Goal: Communication & Community: Connect with others

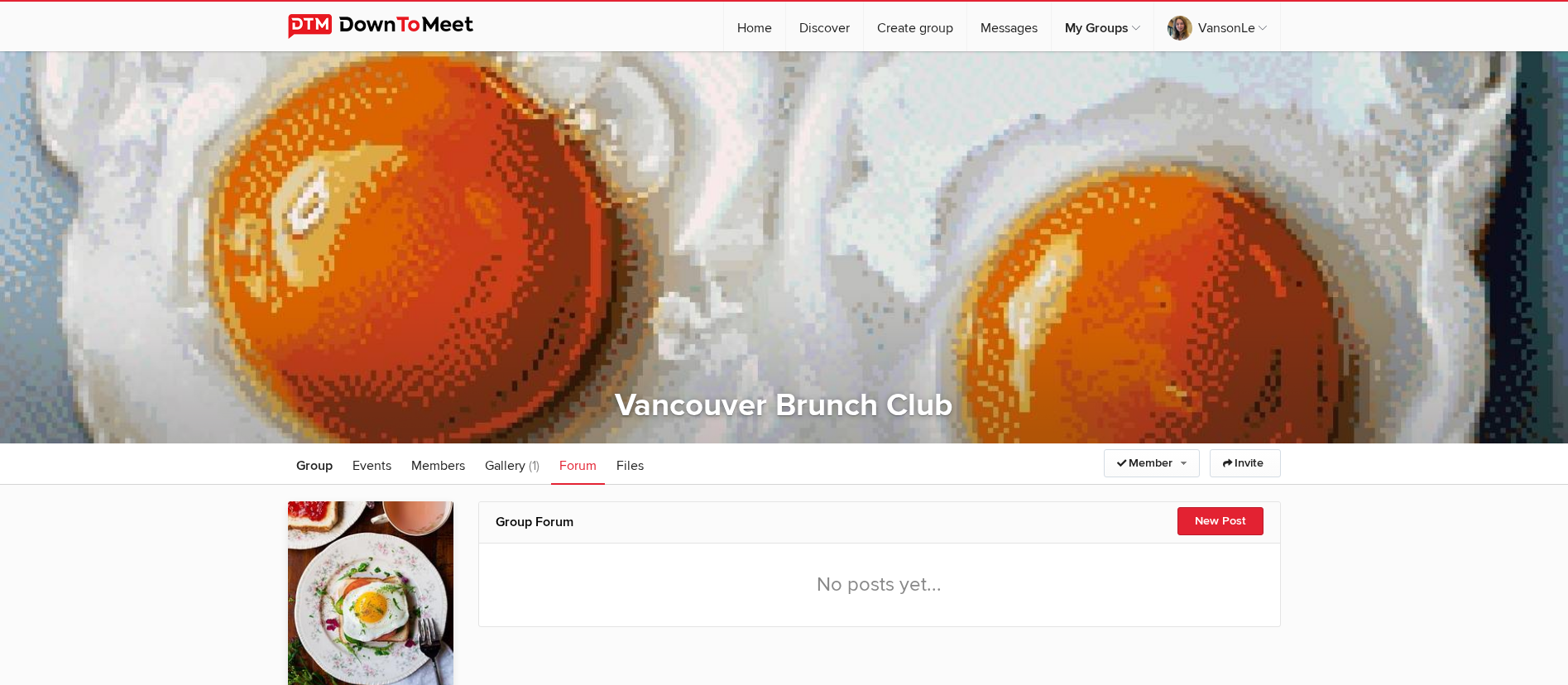
scroll to position [219, 0]
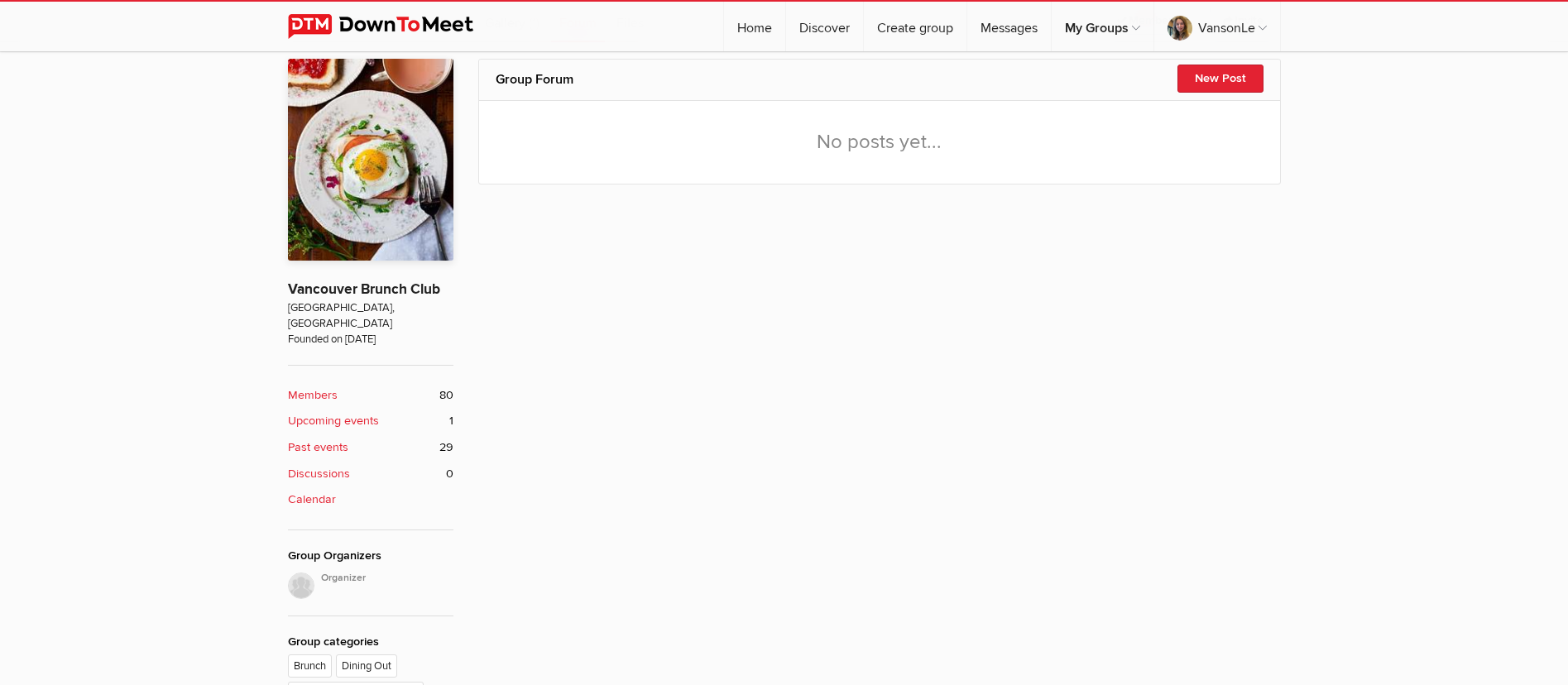
scroll to position [219, 0]
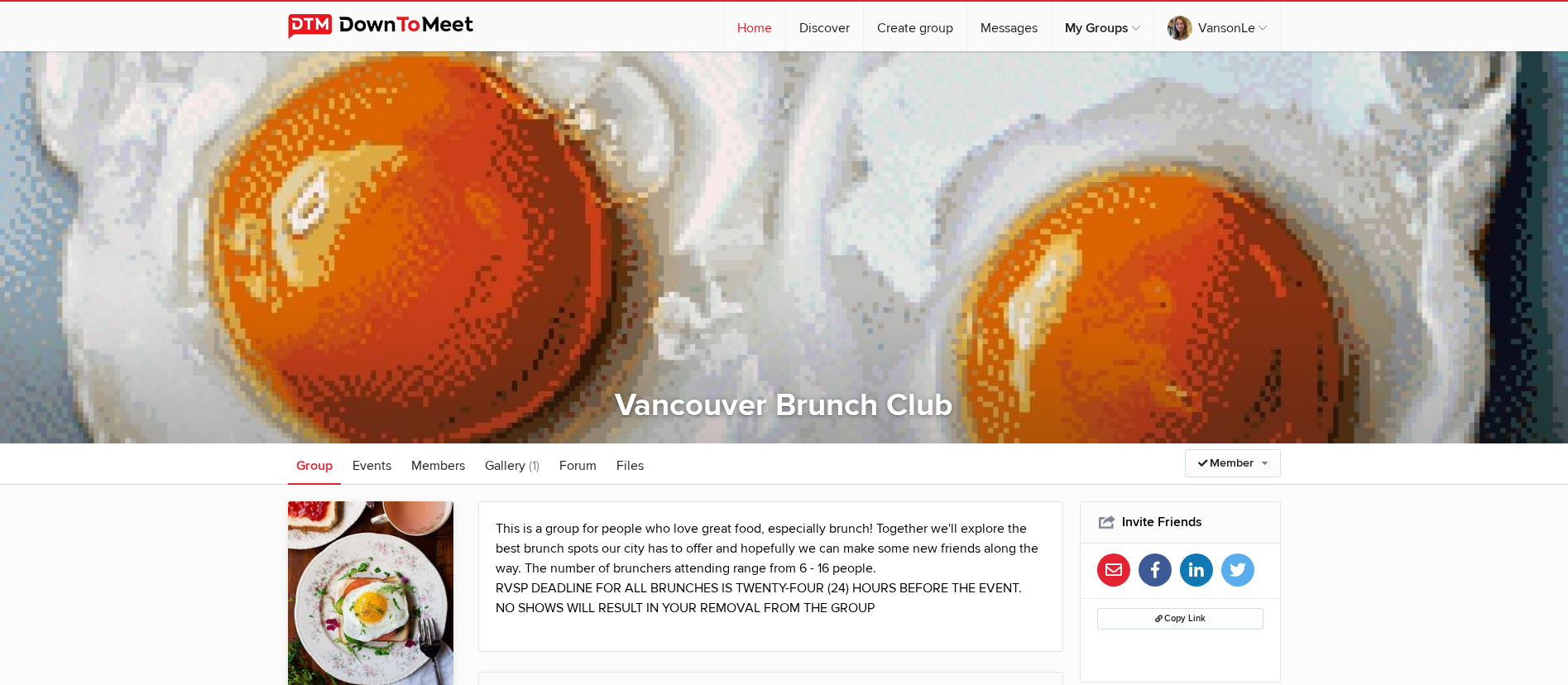
click at [751, 27] on link "Home" at bounding box center [754, 27] width 61 height 49
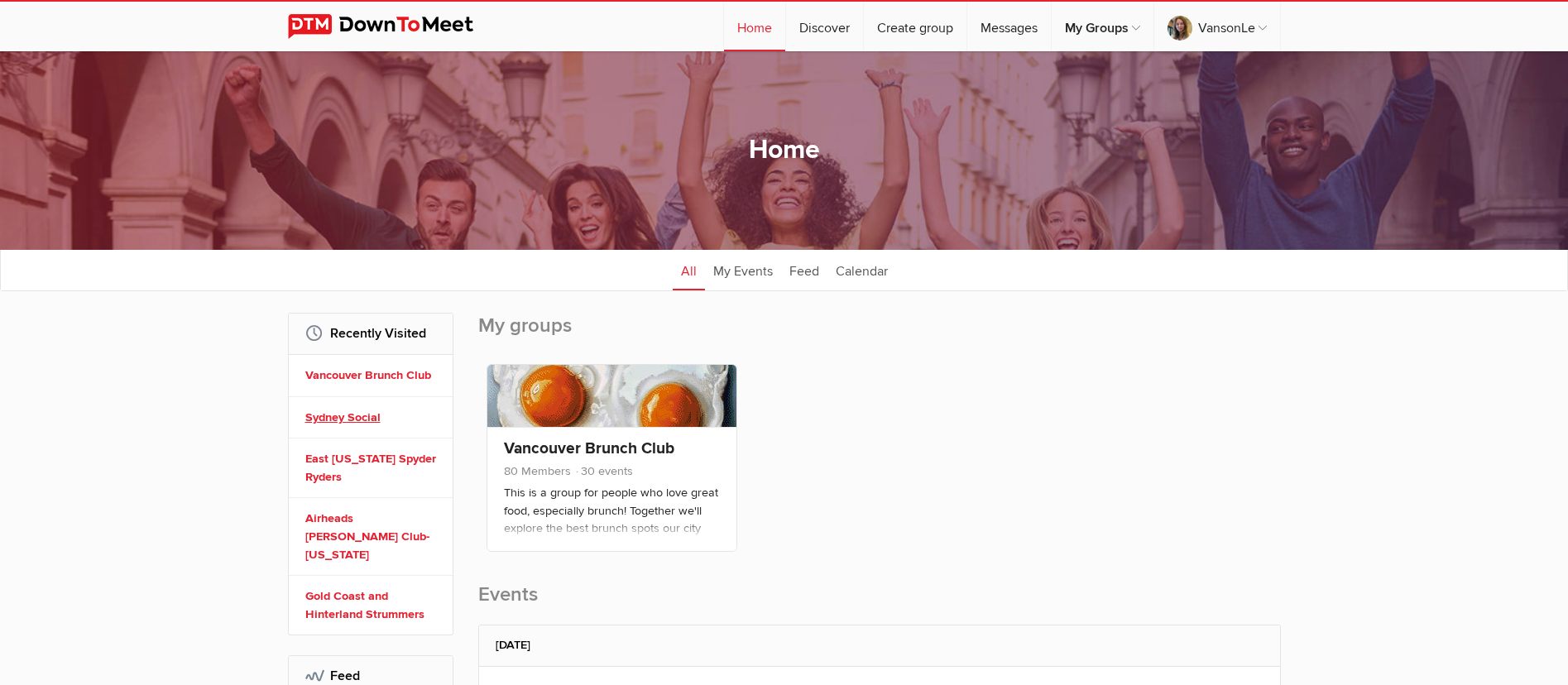
click at [355, 421] on link "Sydney Social" at bounding box center [373, 418] width 136 height 18
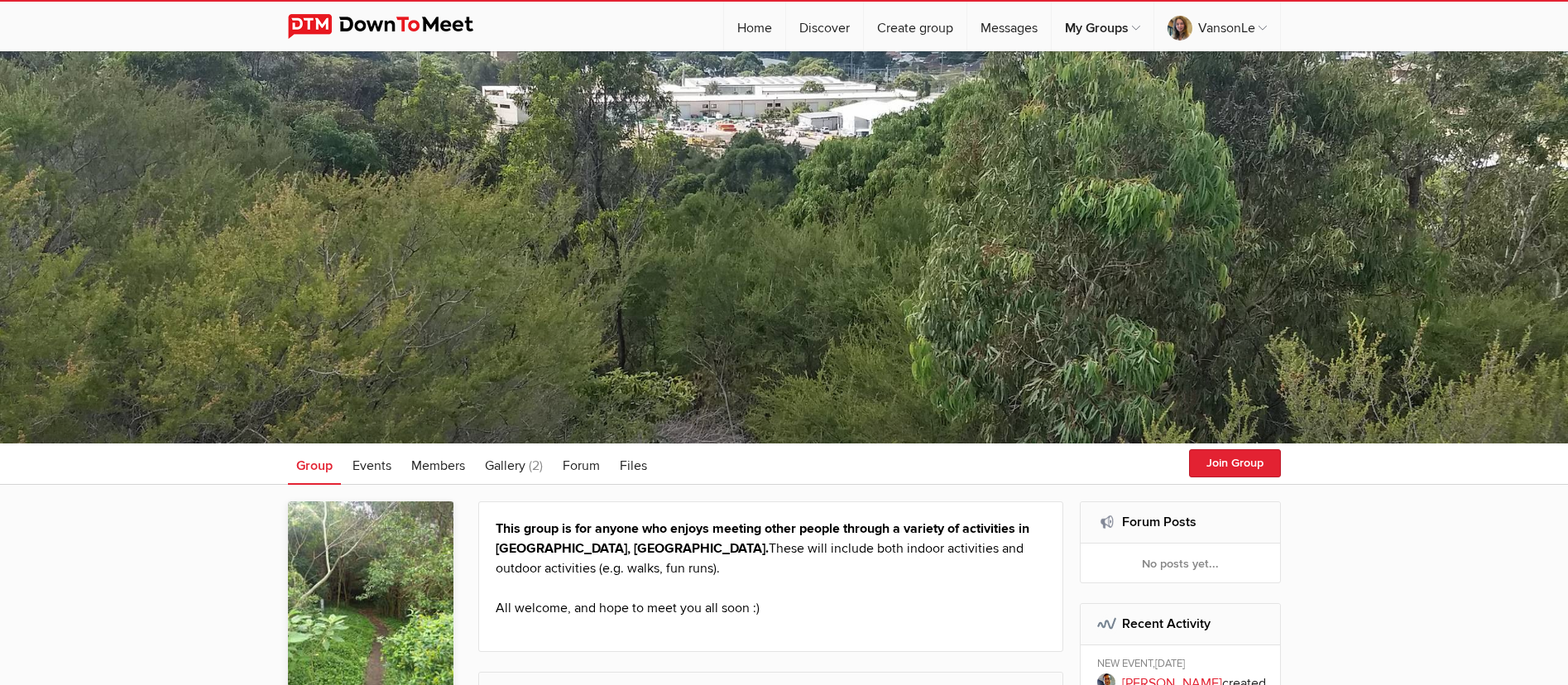
scroll to position [124, 0]
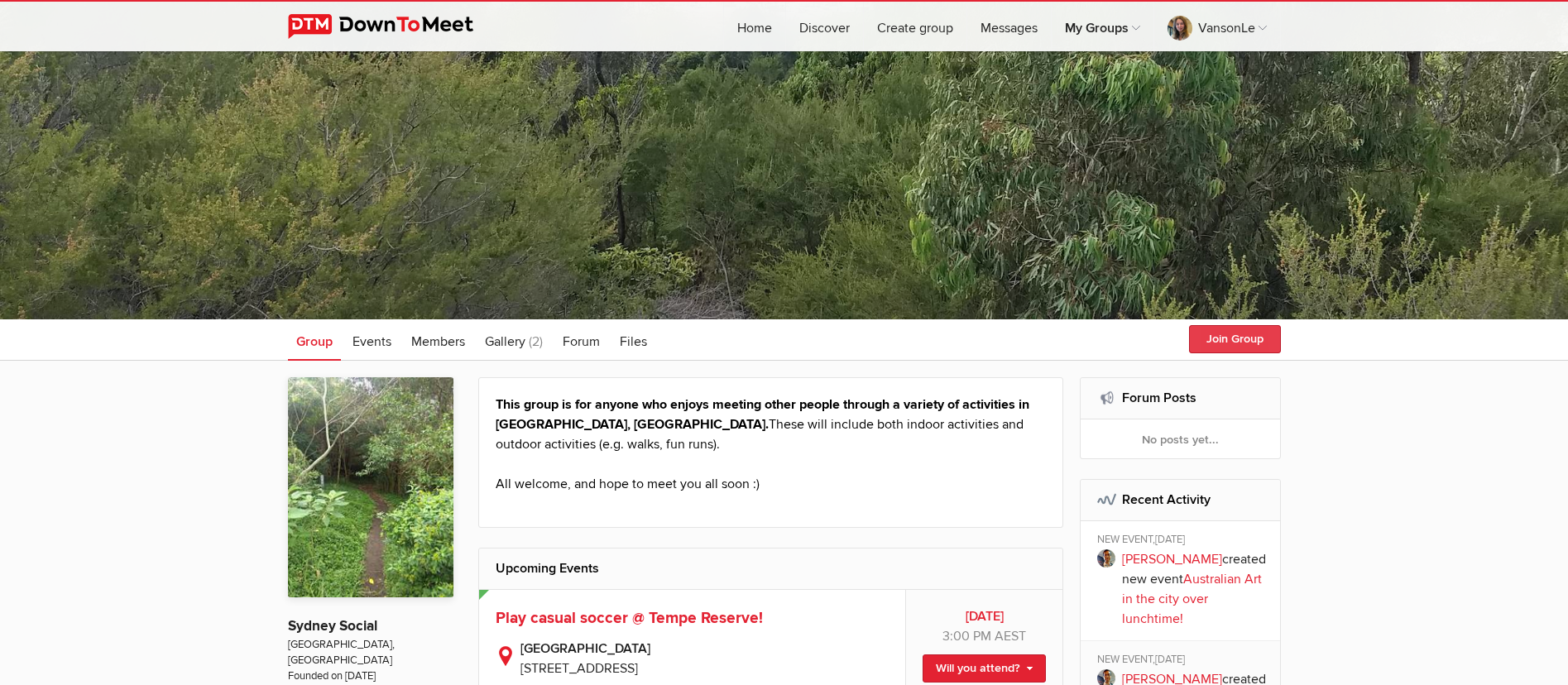
click at [1235, 341] on button "Join Group" at bounding box center [1235, 339] width 92 height 28
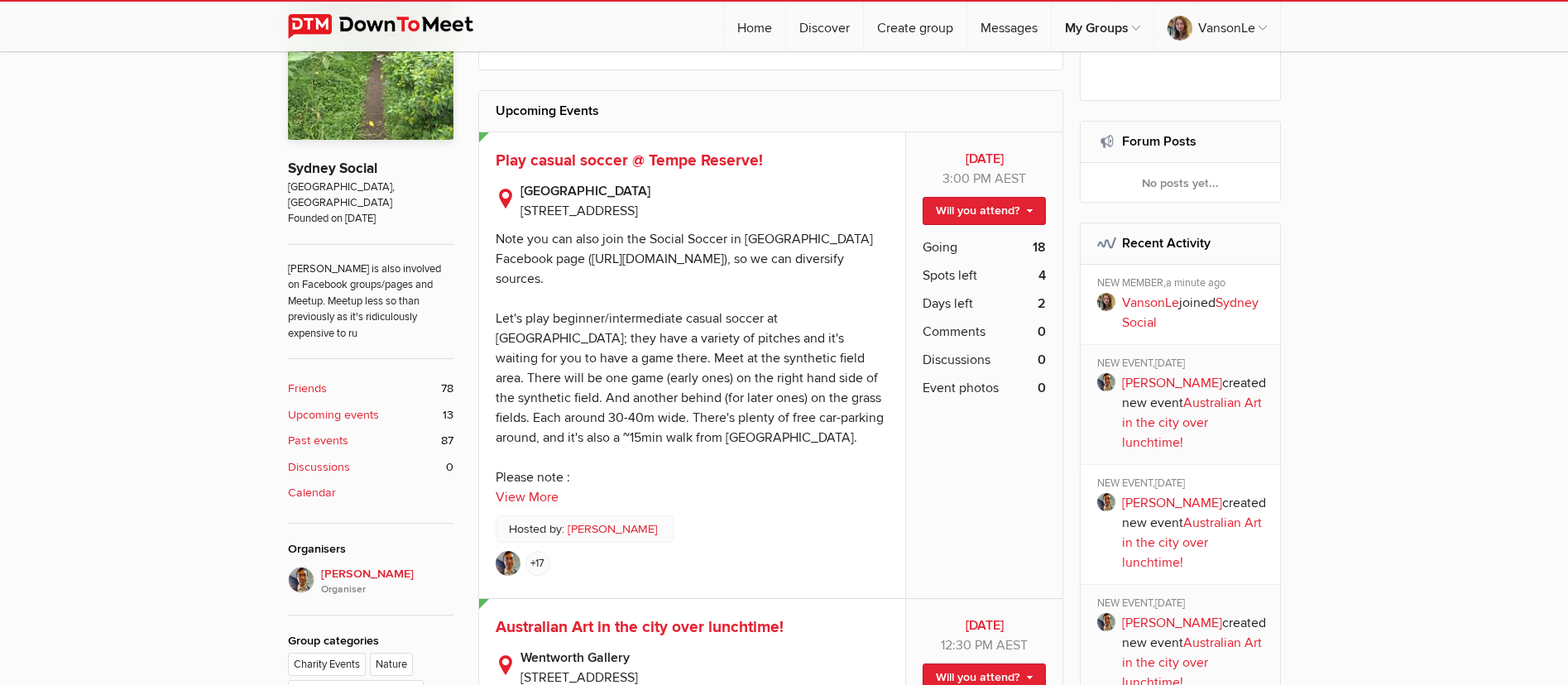
scroll to position [620, 0]
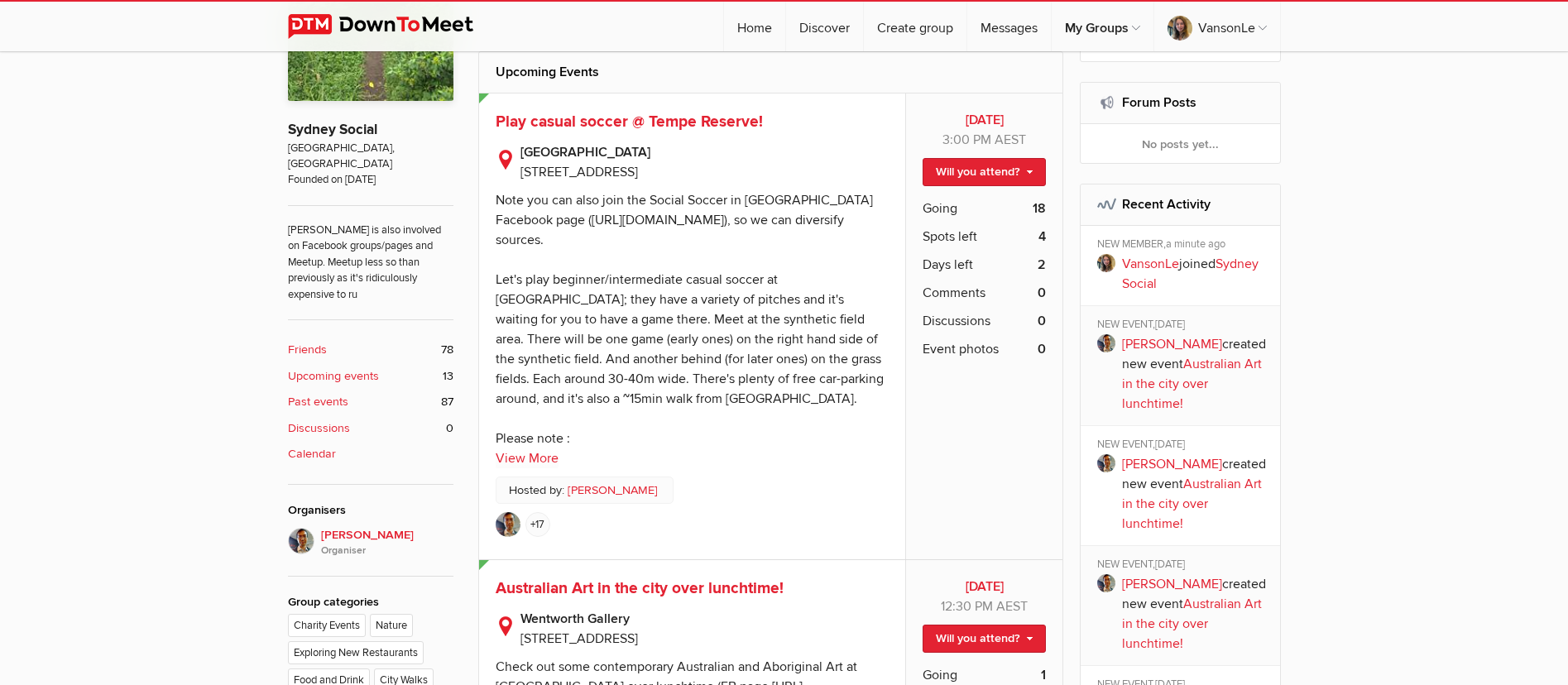
click at [324, 419] on b "Discussions" at bounding box center [319, 429] width 62 height 18
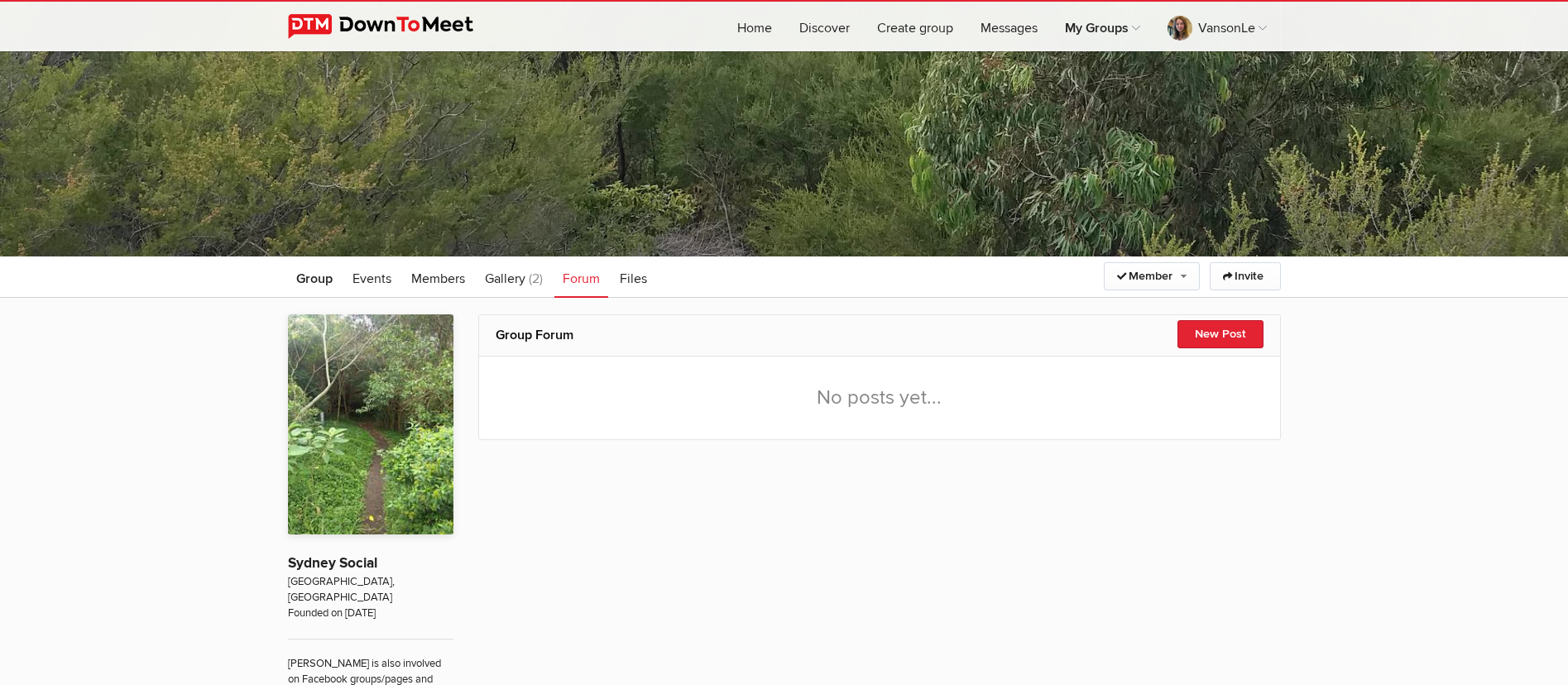
scroll to position [71, 0]
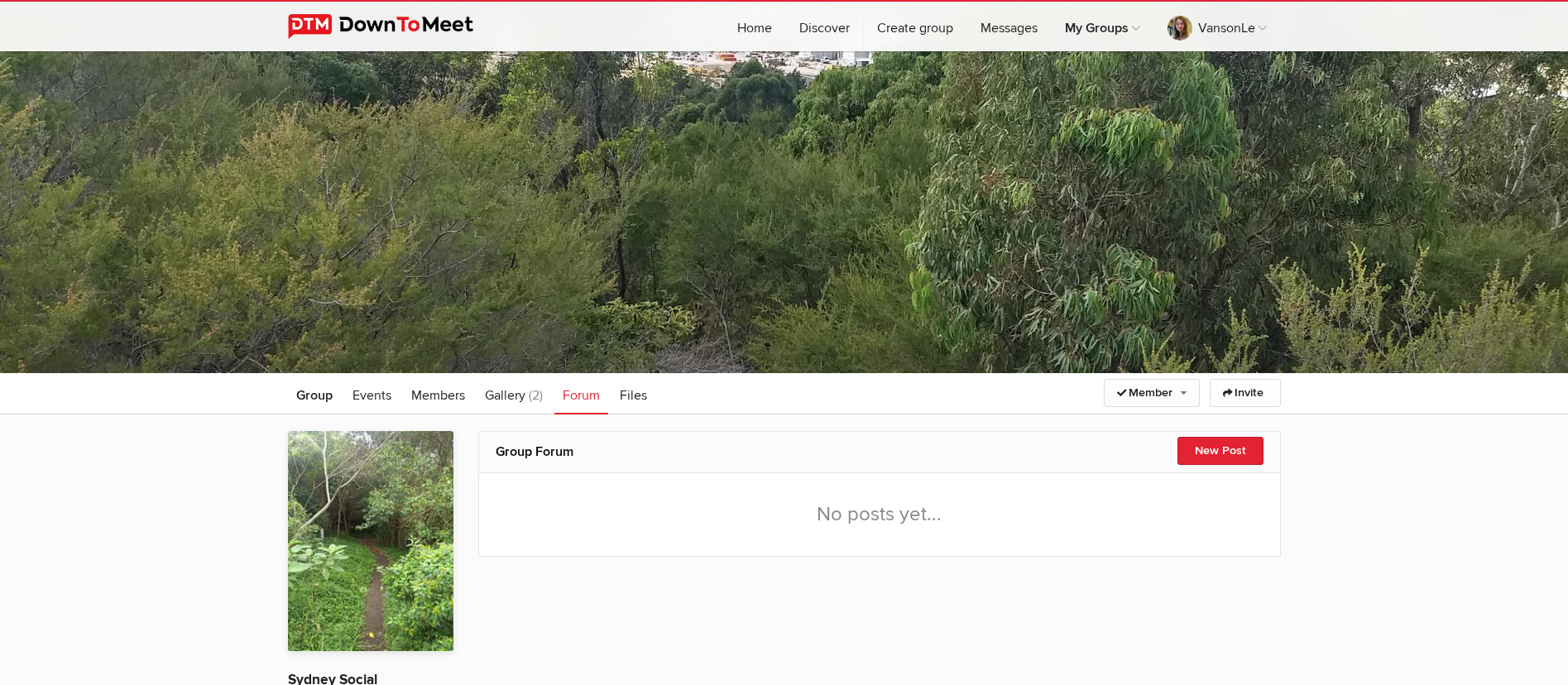
click at [534, 456] on h2 "Group Forum" at bounding box center [880, 451] width 768 height 39
click at [862, 523] on div "No posts yet..." at bounding box center [880, 515] width 801 height 82
click at [855, 519] on div "No posts yet..." at bounding box center [880, 515] width 801 height 82
click at [1202, 448] on button "New Post" at bounding box center [1221, 451] width 86 height 28
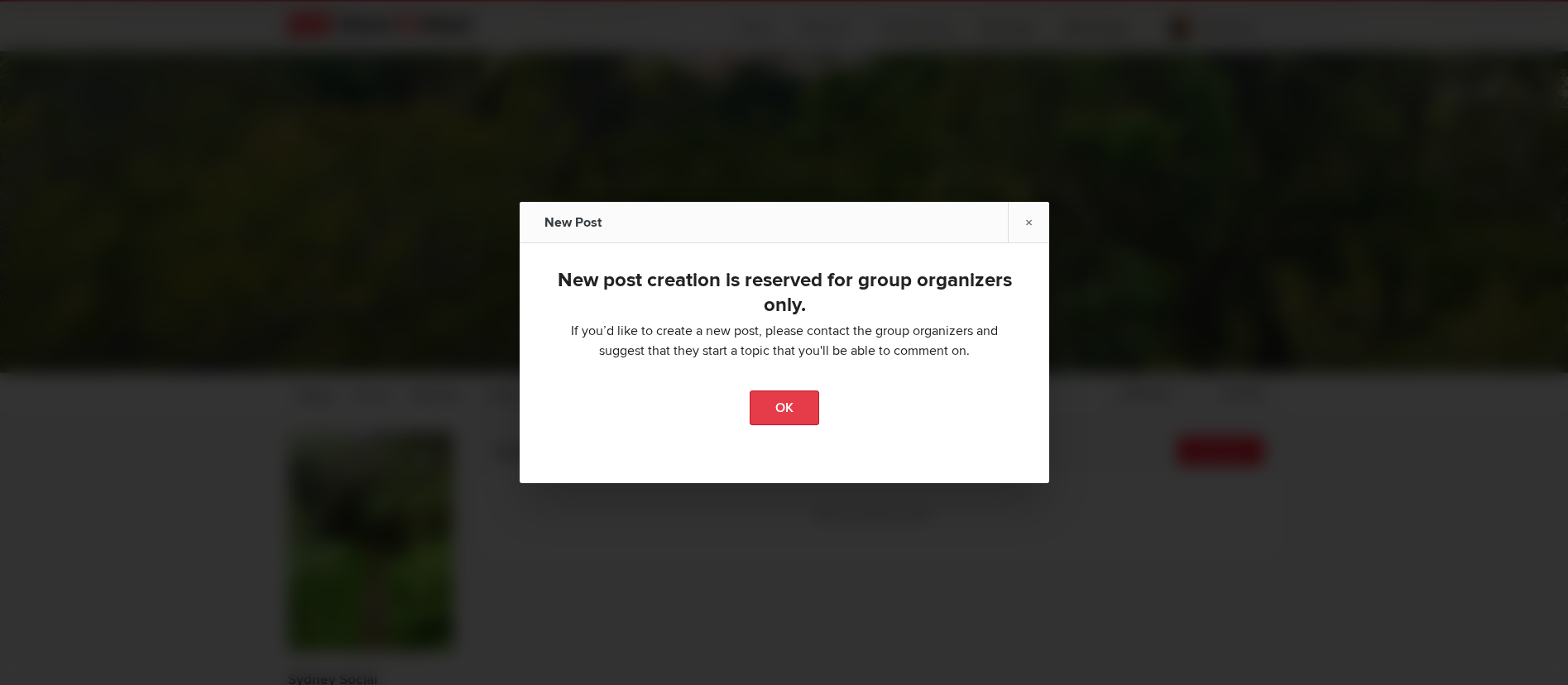
click at [784, 408] on link "OK" at bounding box center [784, 408] width 70 height 35
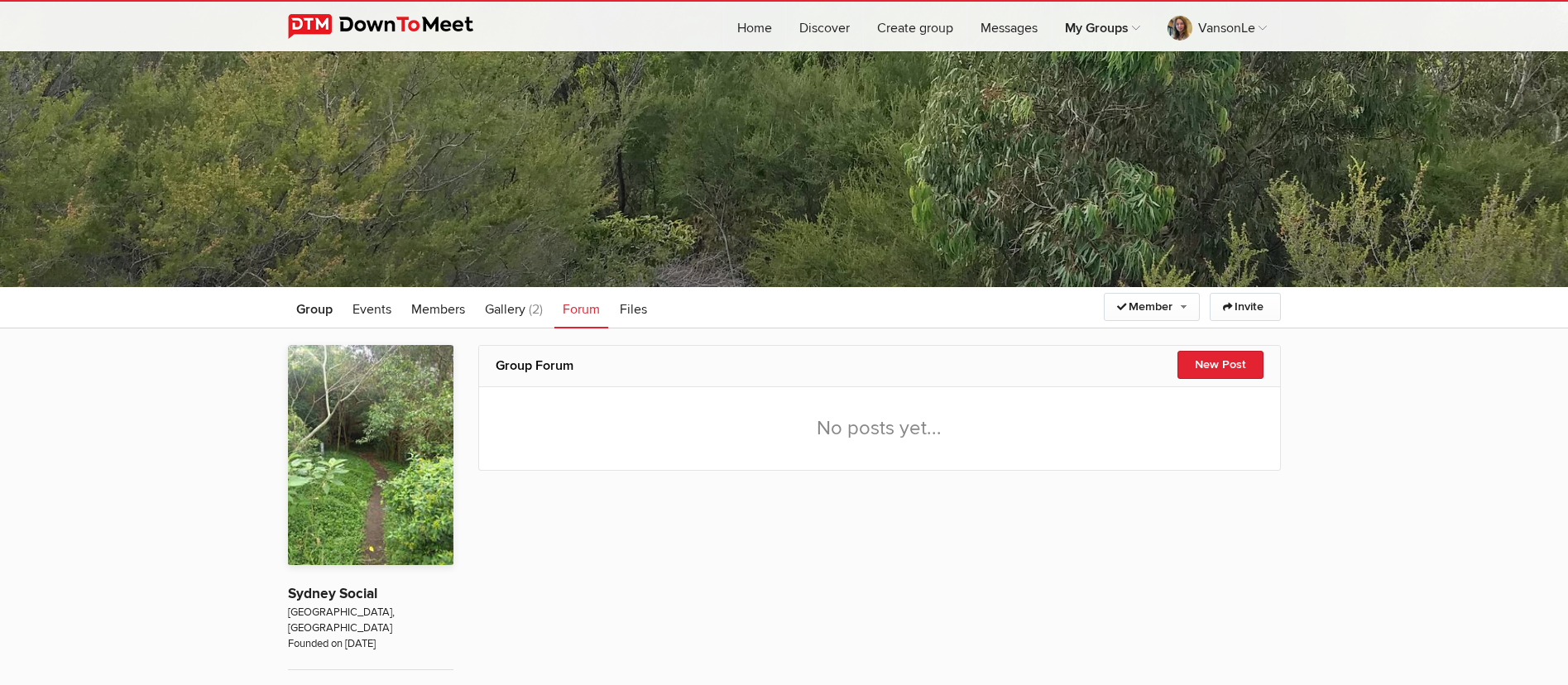
scroll to position [194, 0]
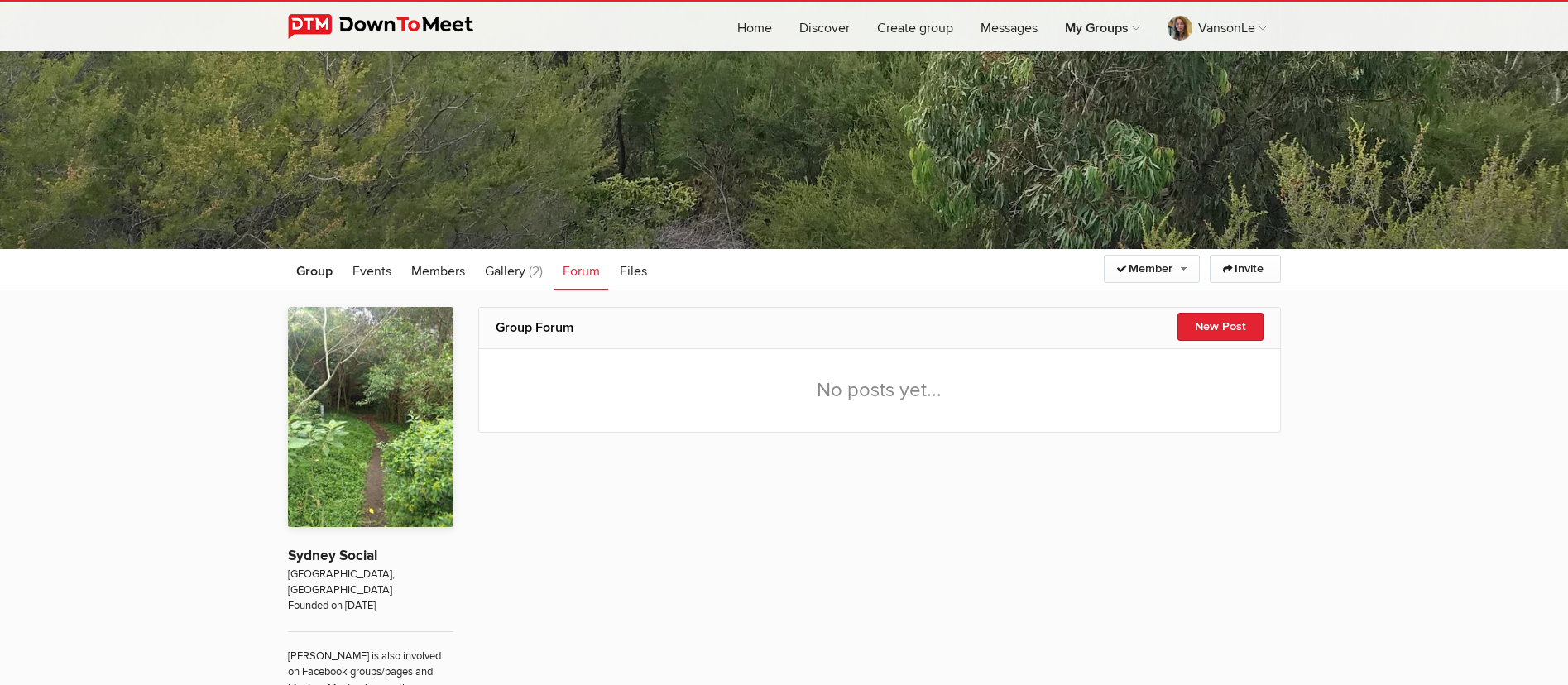
click at [552, 332] on h2 "Group Forum" at bounding box center [880, 327] width 768 height 39
click at [567, 398] on div "No posts yet..." at bounding box center [880, 390] width 801 height 82
click at [521, 274] on span "Gallery" at bounding box center [505, 271] width 40 height 16
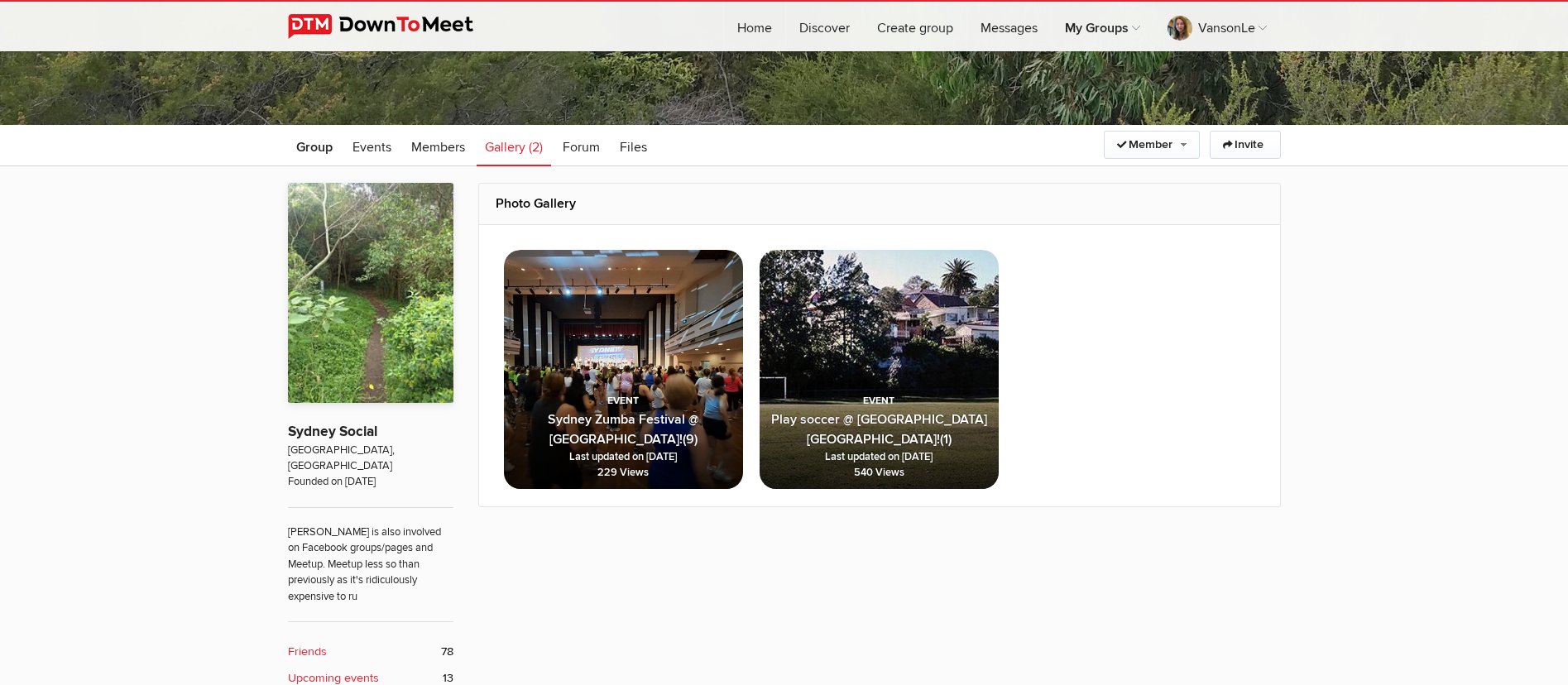
scroll to position [194, 0]
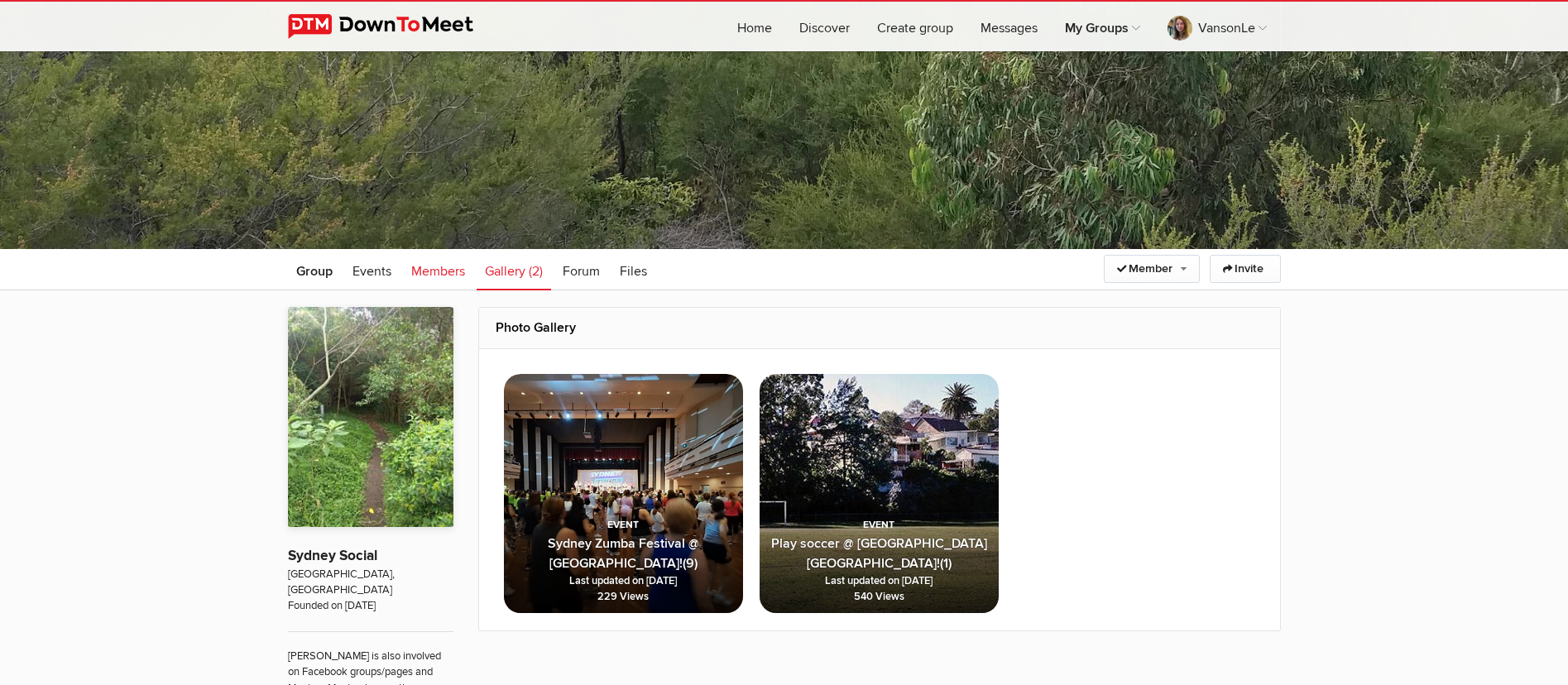
click at [438, 263] on span "Members" at bounding box center [438, 271] width 54 height 16
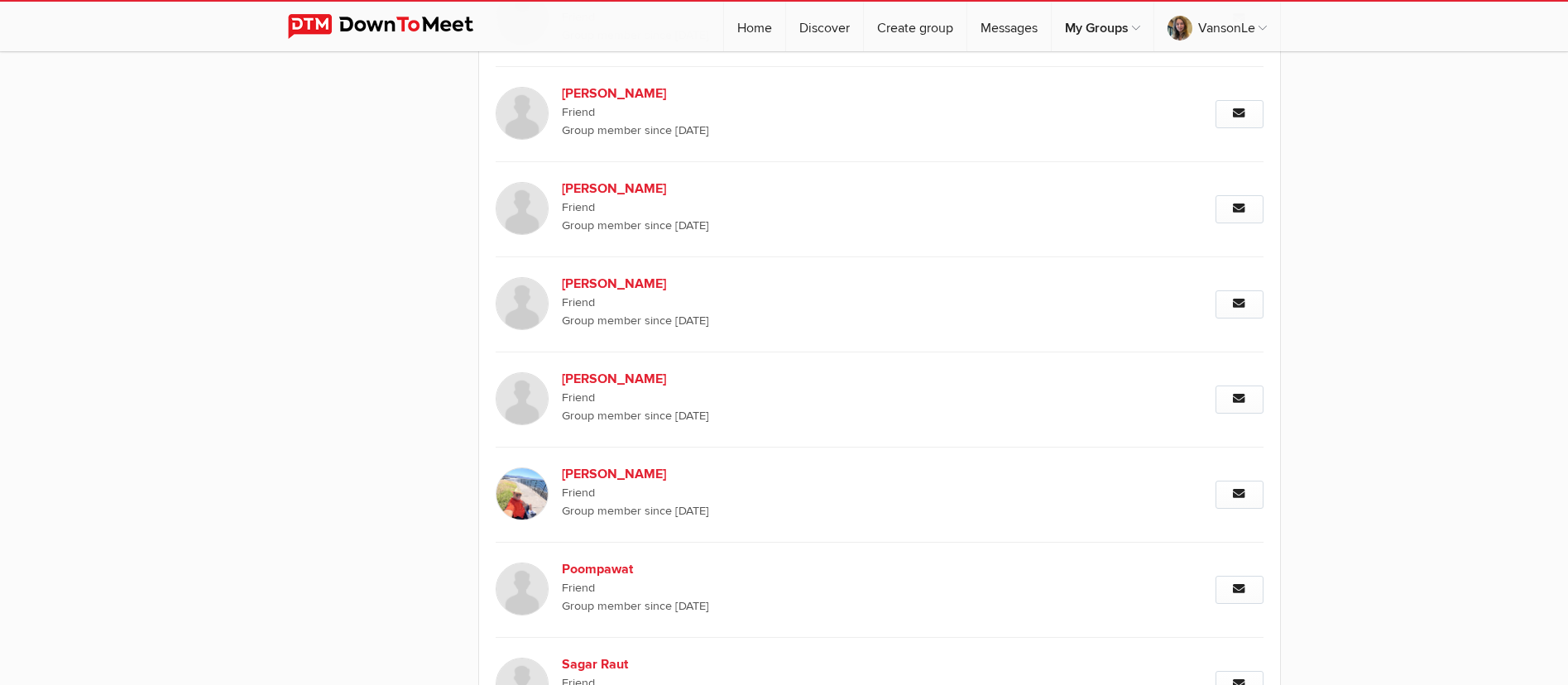
scroll to position [4289, 0]
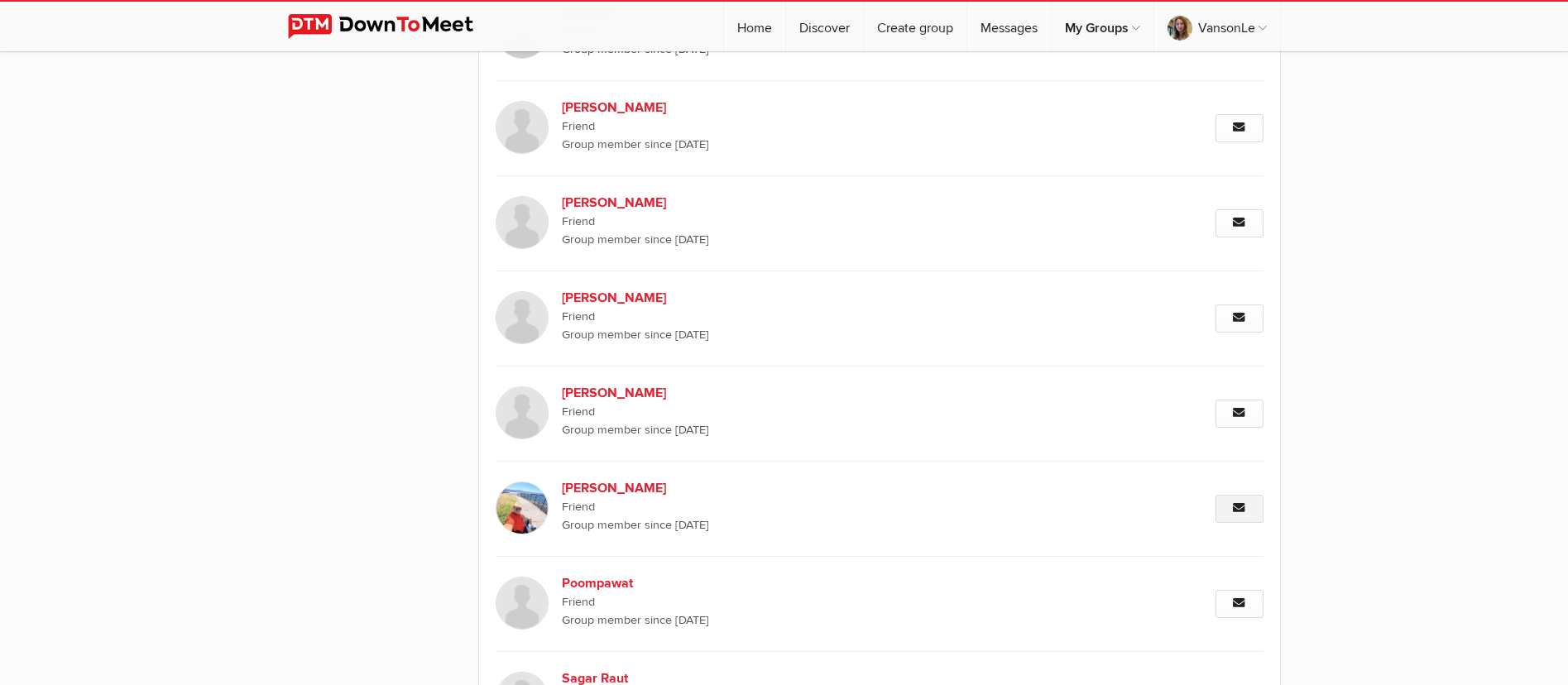
click at [1241, 508] on icon at bounding box center [1240, 507] width 13 height 12
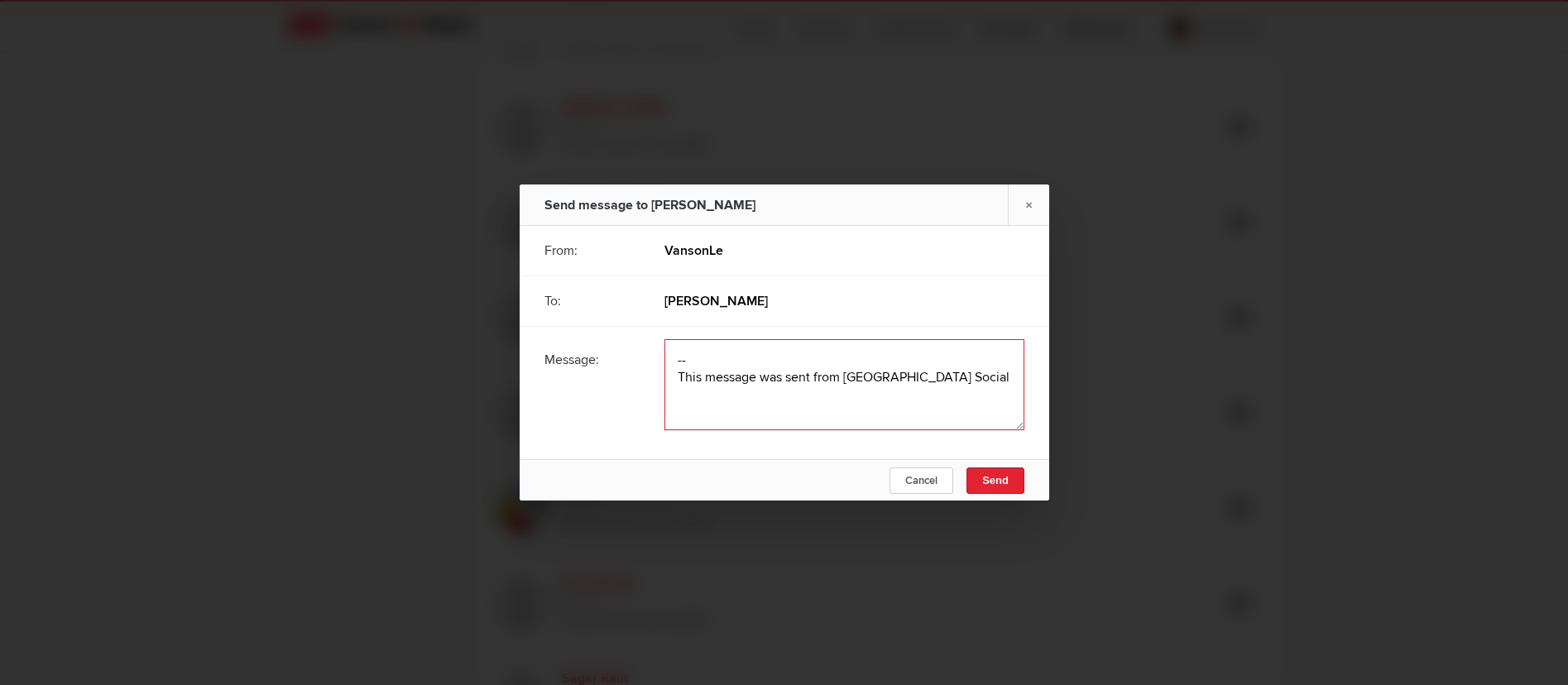
click at [696, 371] on textarea at bounding box center [844, 384] width 360 height 91
paste textarea "Hey! how are you? We’re currently offering both part-time and full-time job opp…"
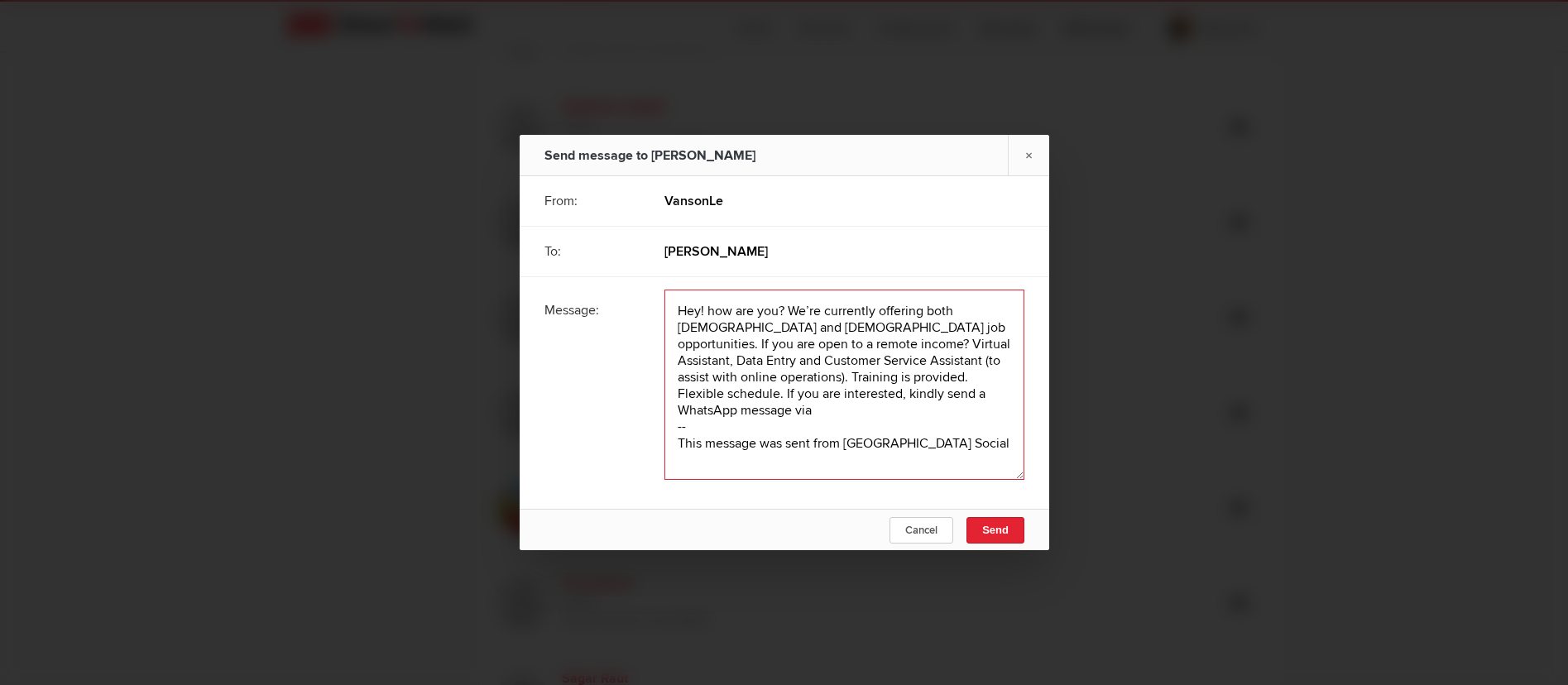
scroll to position [2, 0]
click at [693, 326] on textarea at bounding box center [844, 385] width 360 height 190
click at [696, 328] on textarea at bounding box center [844, 385] width 360 height 190
click at [728, 435] on textarea at bounding box center [844, 385] width 360 height 190
paste textarea "https://wa.link/mc1xm6"
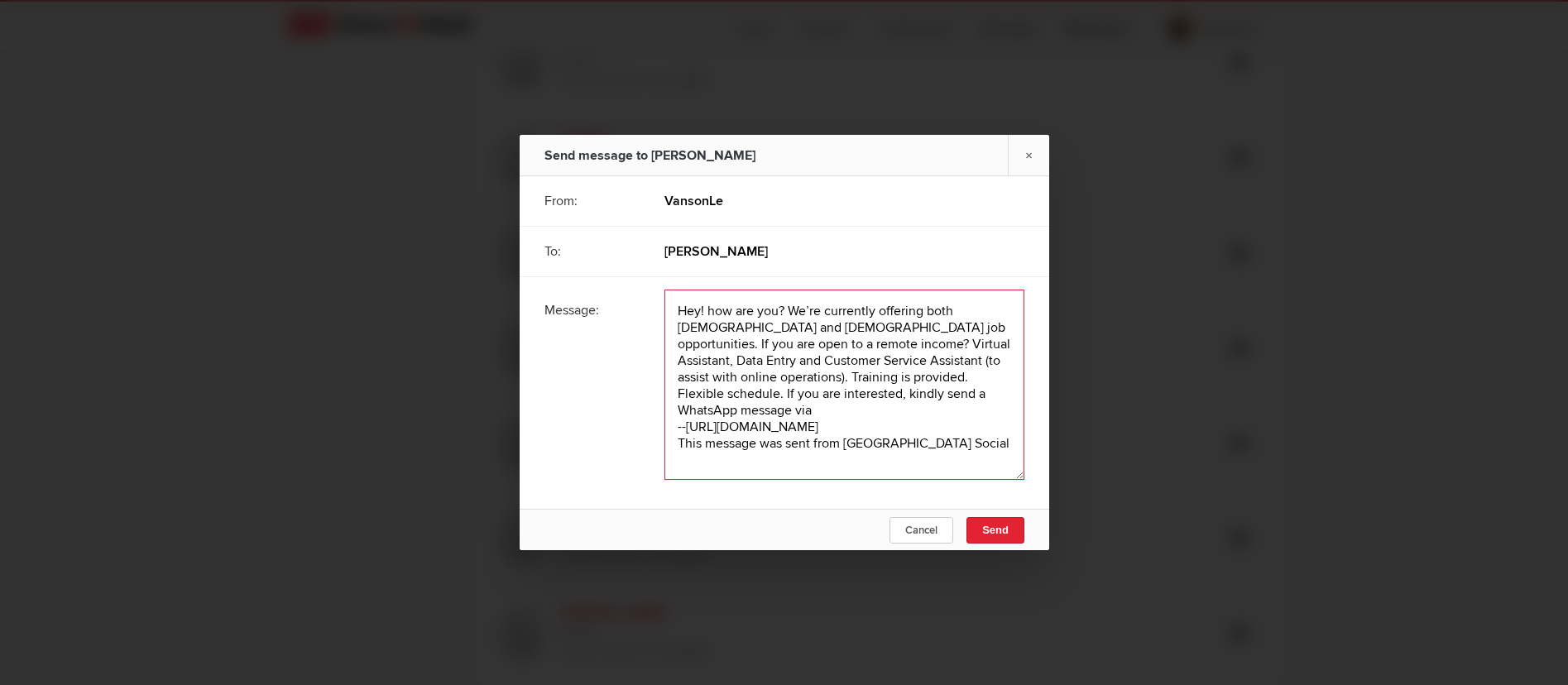
scroll to position [3916, 0]
type textarea "Hey! how are you? We’re currently offering both part-time and full-time job opp…"
click at [995, 528] on span "Send" at bounding box center [995, 530] width 27 height 13
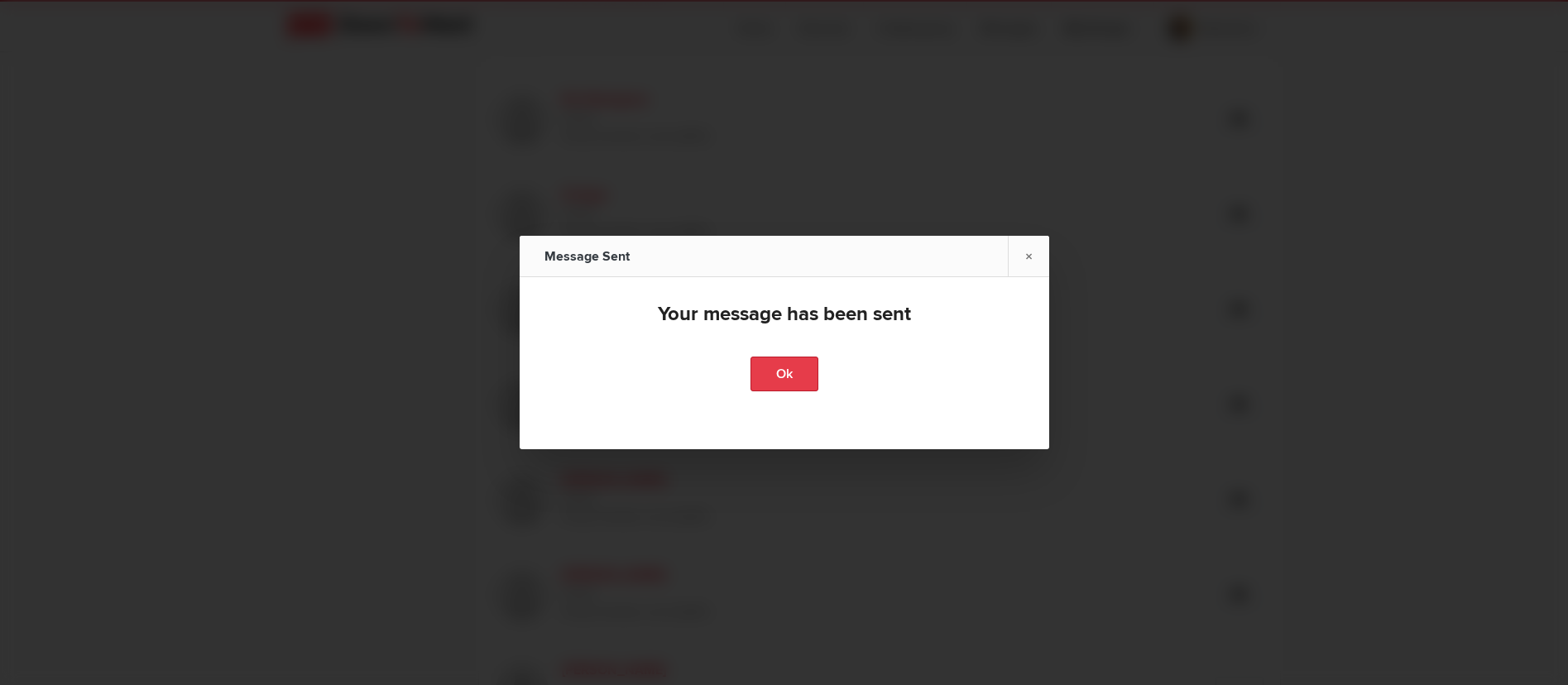
click at [783, 373] on link "Ok" at bounding box center [784, 374] width 68 height 35
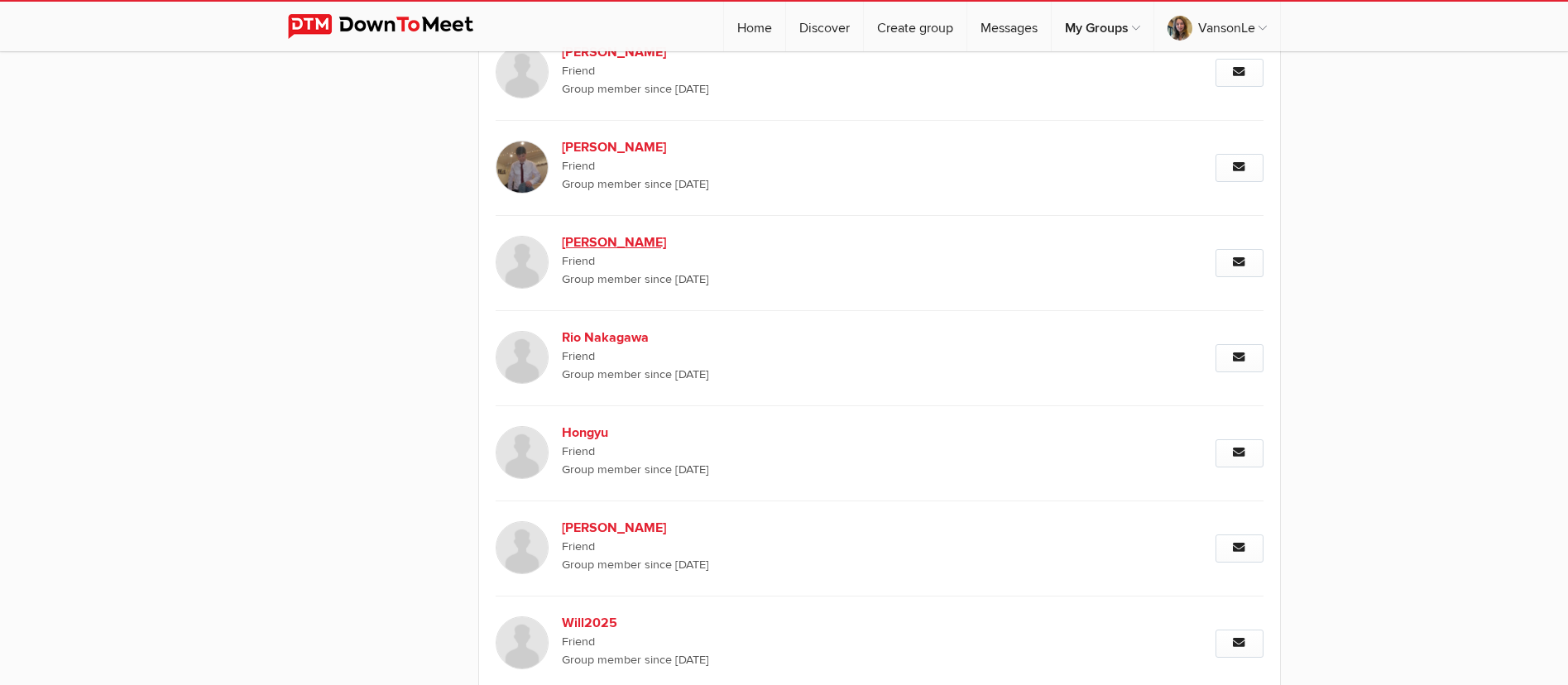
scroll to position [3668, 0]
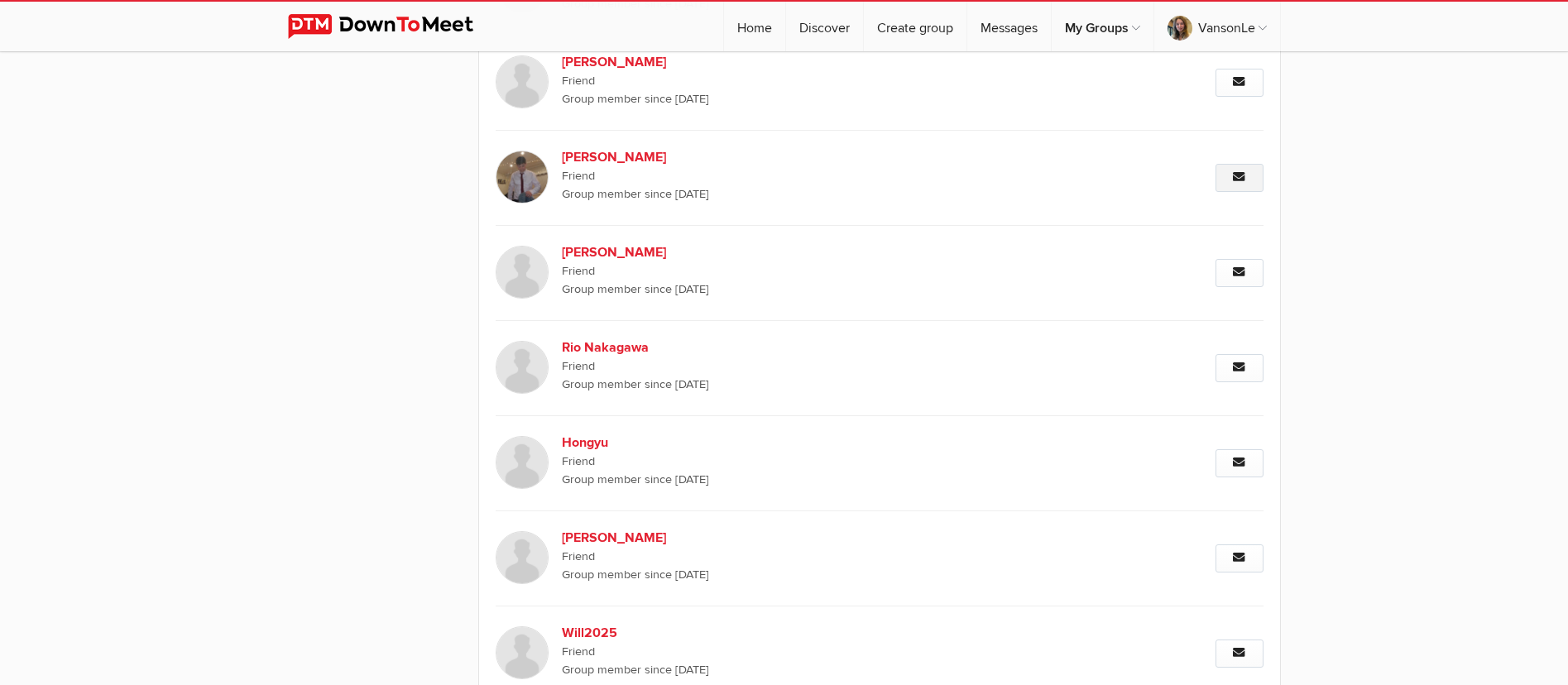
click at [1234, 183] on link "Message" at bounding box center [1240, 178] width 48 height 28
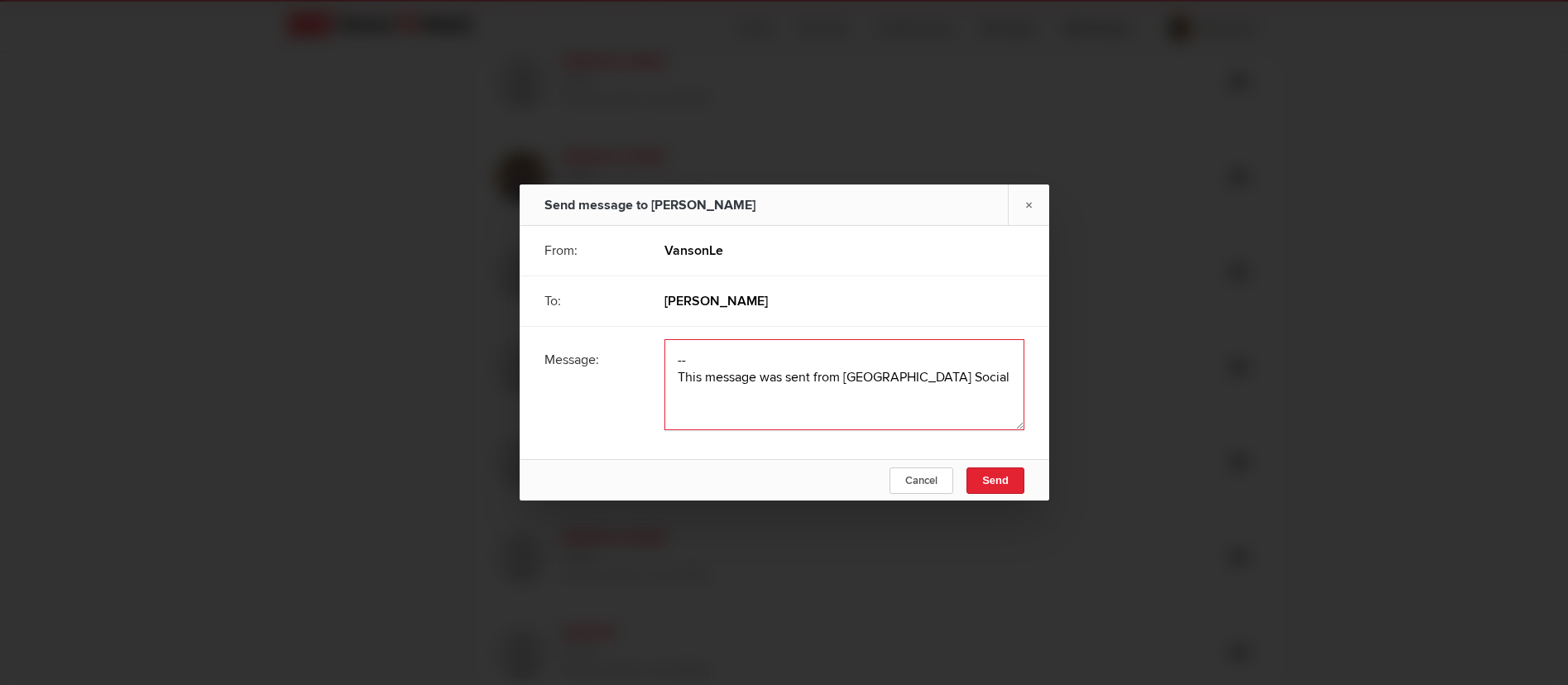
click at [687, 353] on textarea at bounding box center [844, 384] width 360 height 91
paste textarea "https://wa.link/mc1xm6"
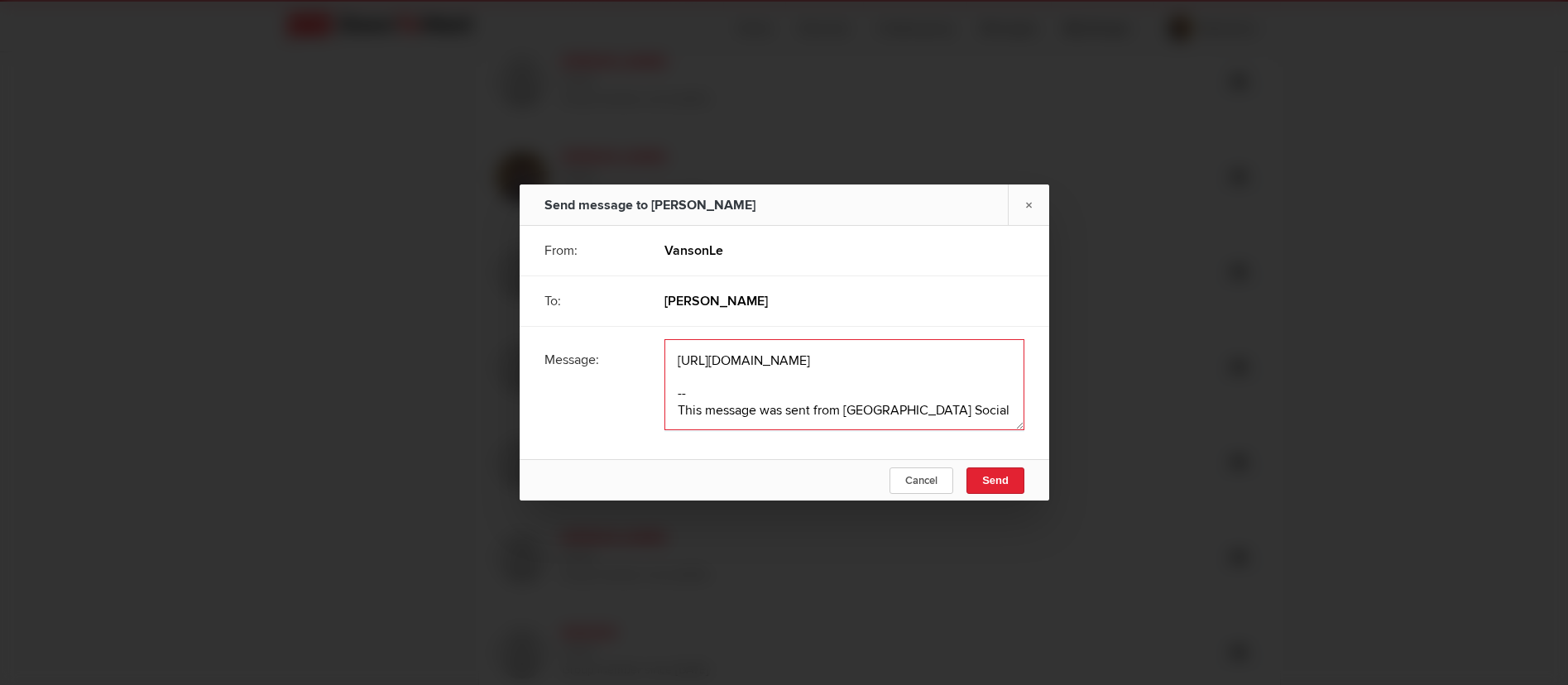
drag, startPoint x: 670, startPoint y: 363, endPoint x: 889, endPoint y: 386, distance: 220.2
click at [889, 386] on textarea at bounding box center [844, 384] width 360 height 91
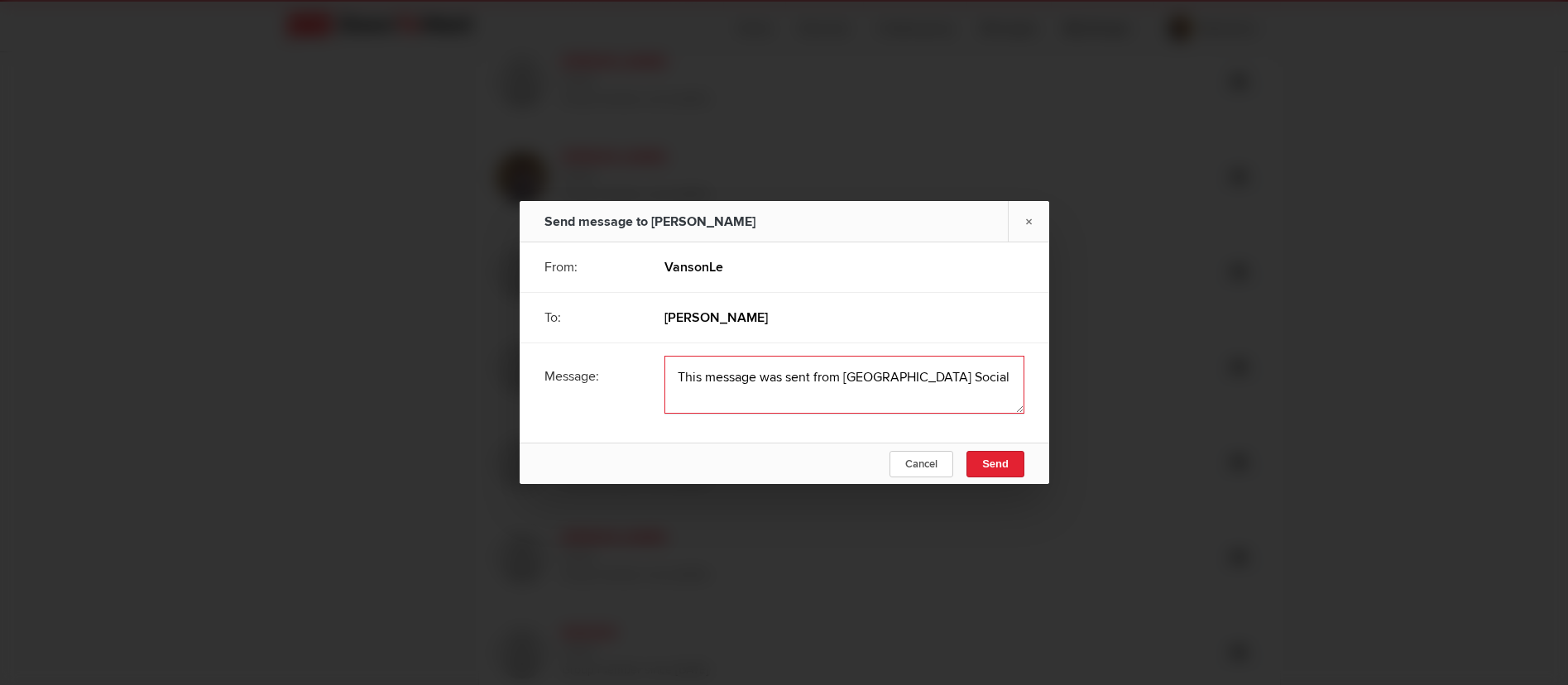
click at [696, 371] on textarea at bounding box center [844, 384] width 360 height 58
paste textarea "Hey! how are you? We’re currently offering both part-time and full-time job opp…"
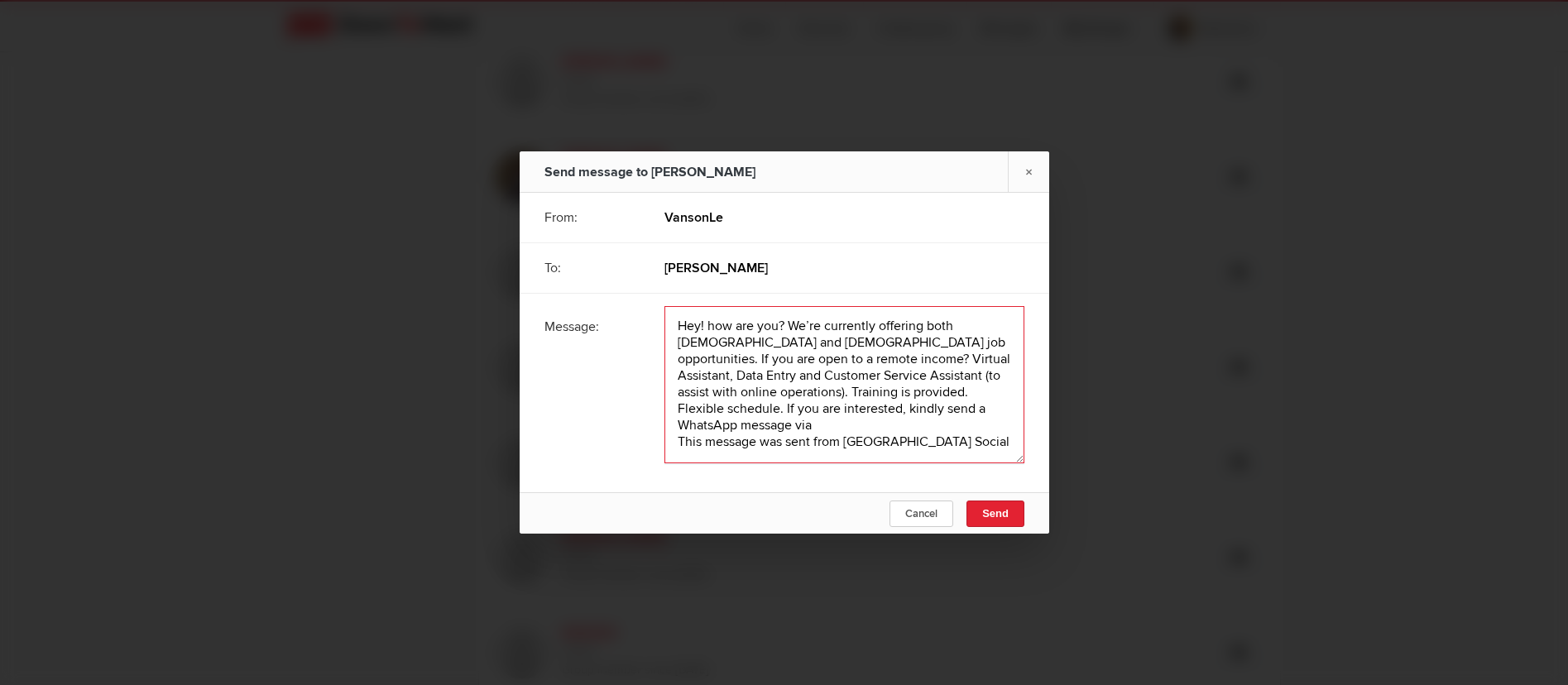
scroll to position [2, 0]
paste textarea "https://wa.link/mc1xm6"
drag, startPoint x: 674, startPoint y: 444, endPoint x: 954, endPoint y: 453, distance: 280.1
click at [954, 453] on textarea at bounding box center [844, 385] width 360 height 158
click at [954, 439] on textarea at bounding box center [844, 385] width 360 height 158
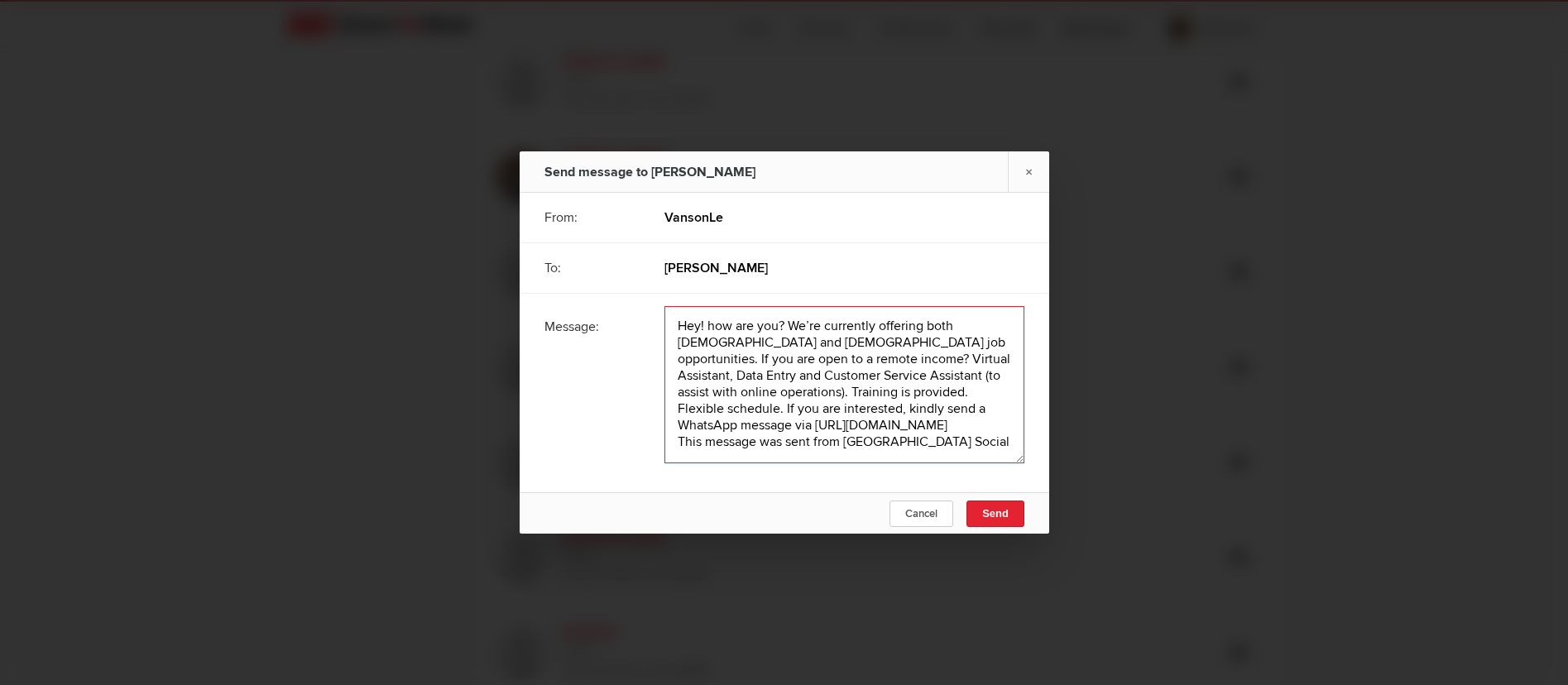
click at [834, 423] on textarea at bounding box center [844, 385] width 360 height 158
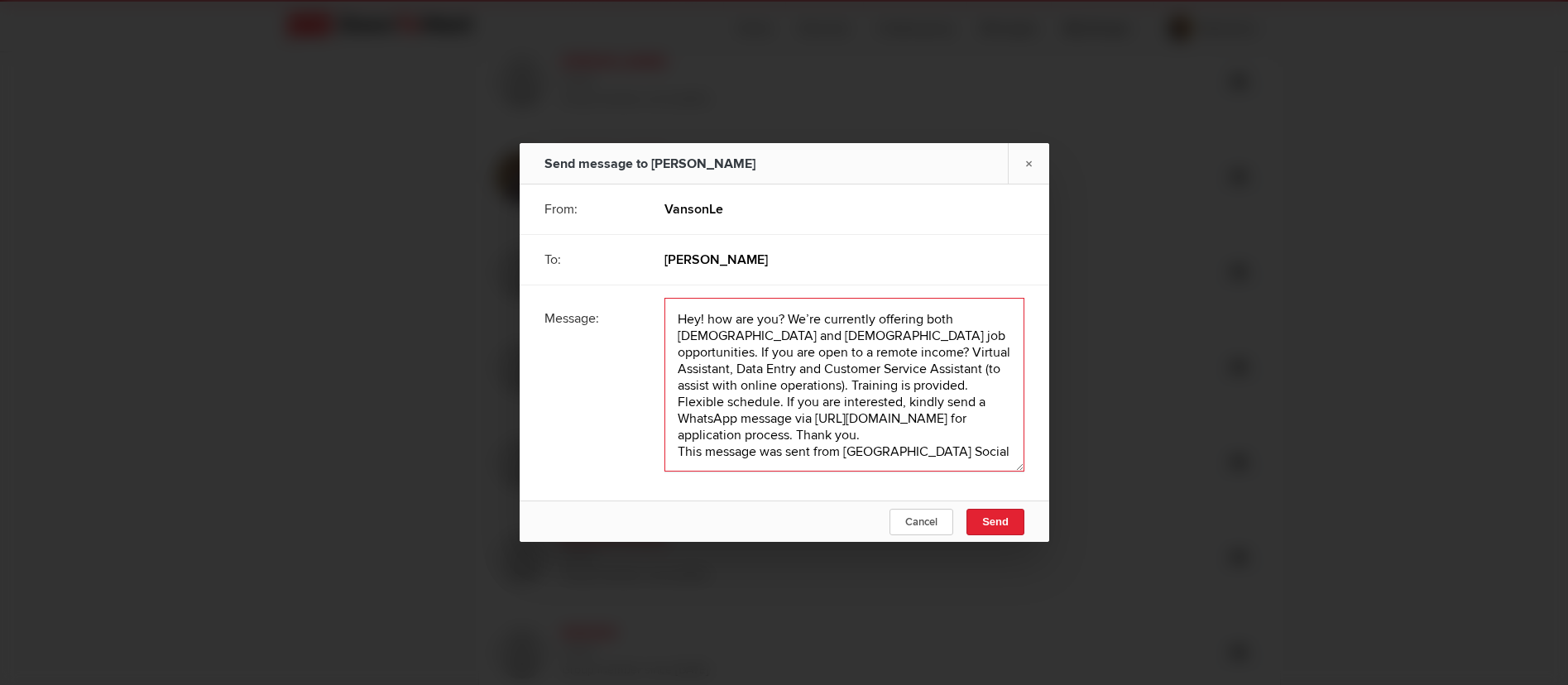
type textarea "Hey! how are you? We’re currently offering both part-time and full-time job opp…"
click at [992, 516] on span "Send" at bounding box center [995, 522] width 27 height 13
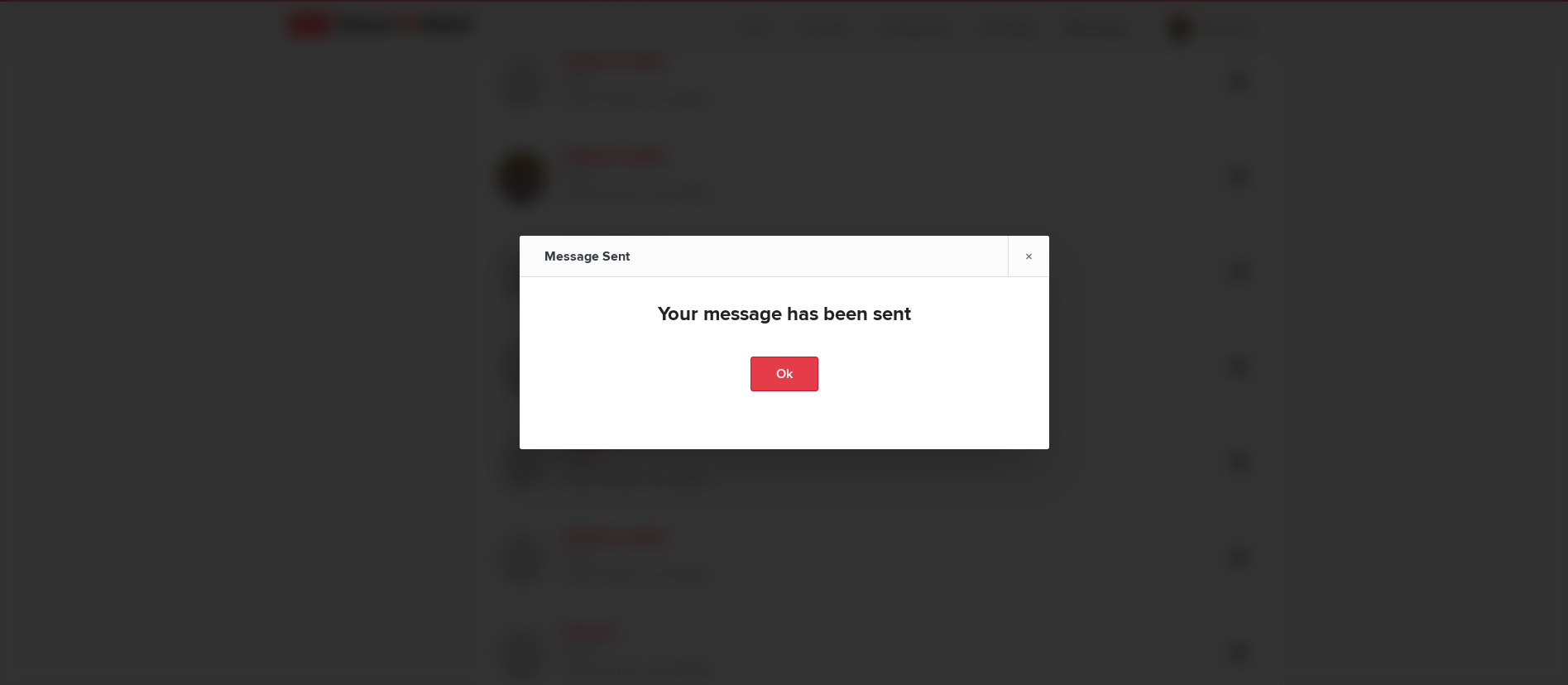
click at [784, 375] on link "Ok" at bounding box center [784, 374] width 68 height 35
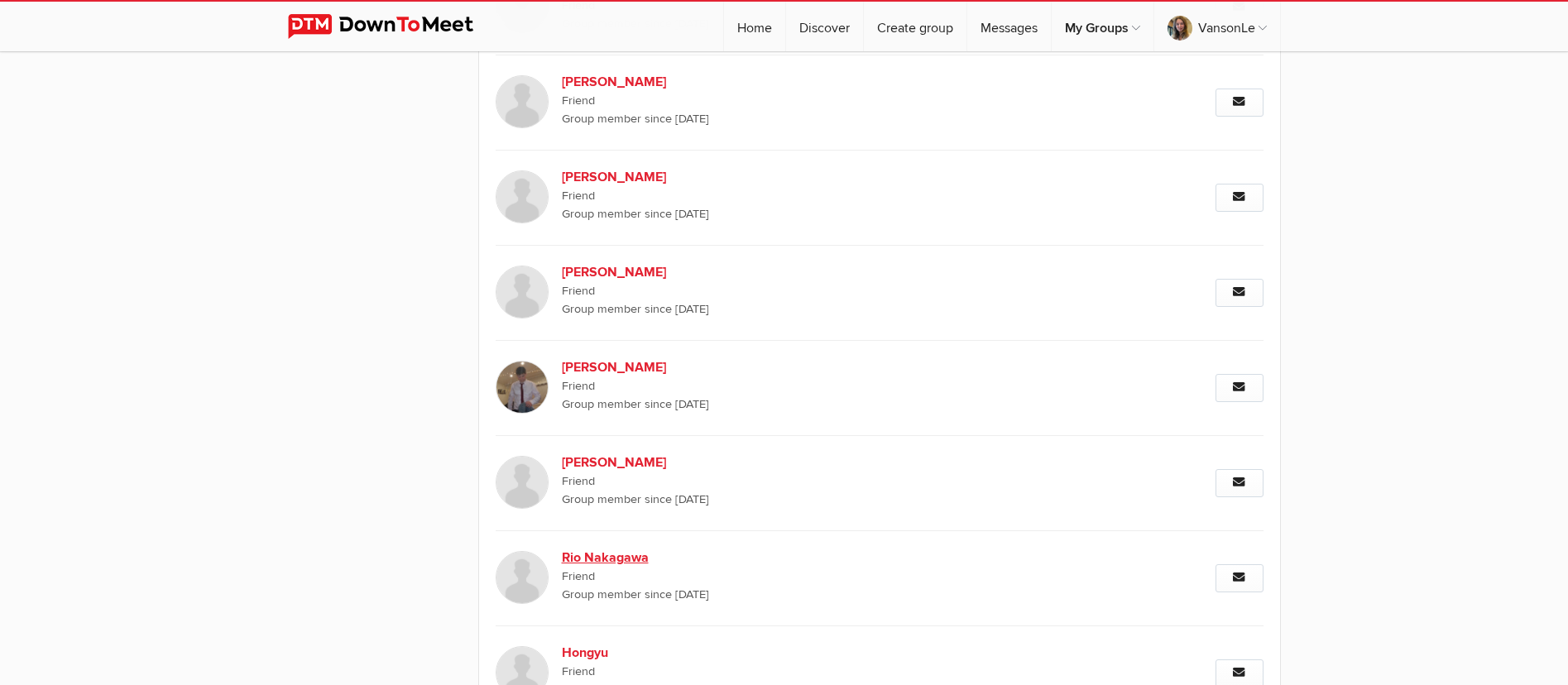
scroll to position [3420, 0]
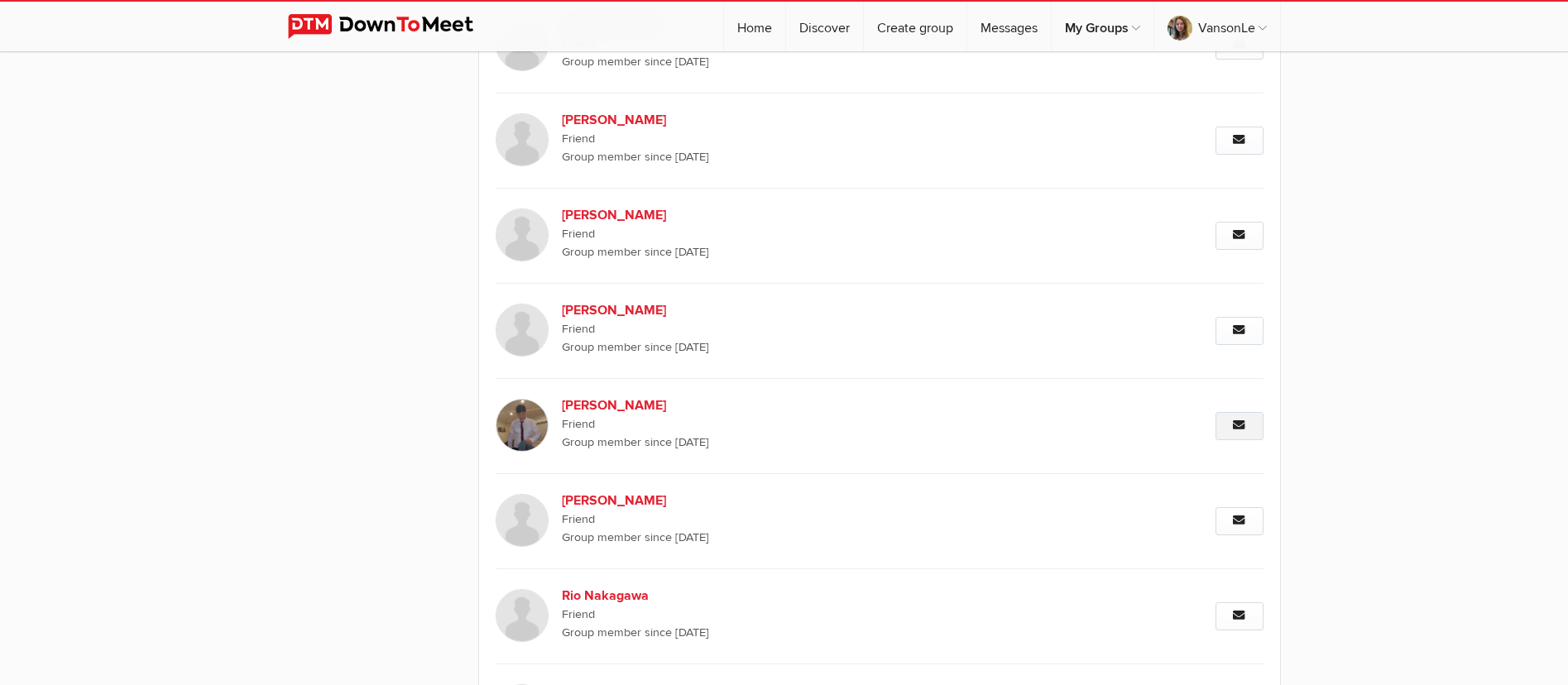
click at [1231, 429] on link "Message" at bounding box center [1240, 426] width 48 height 28
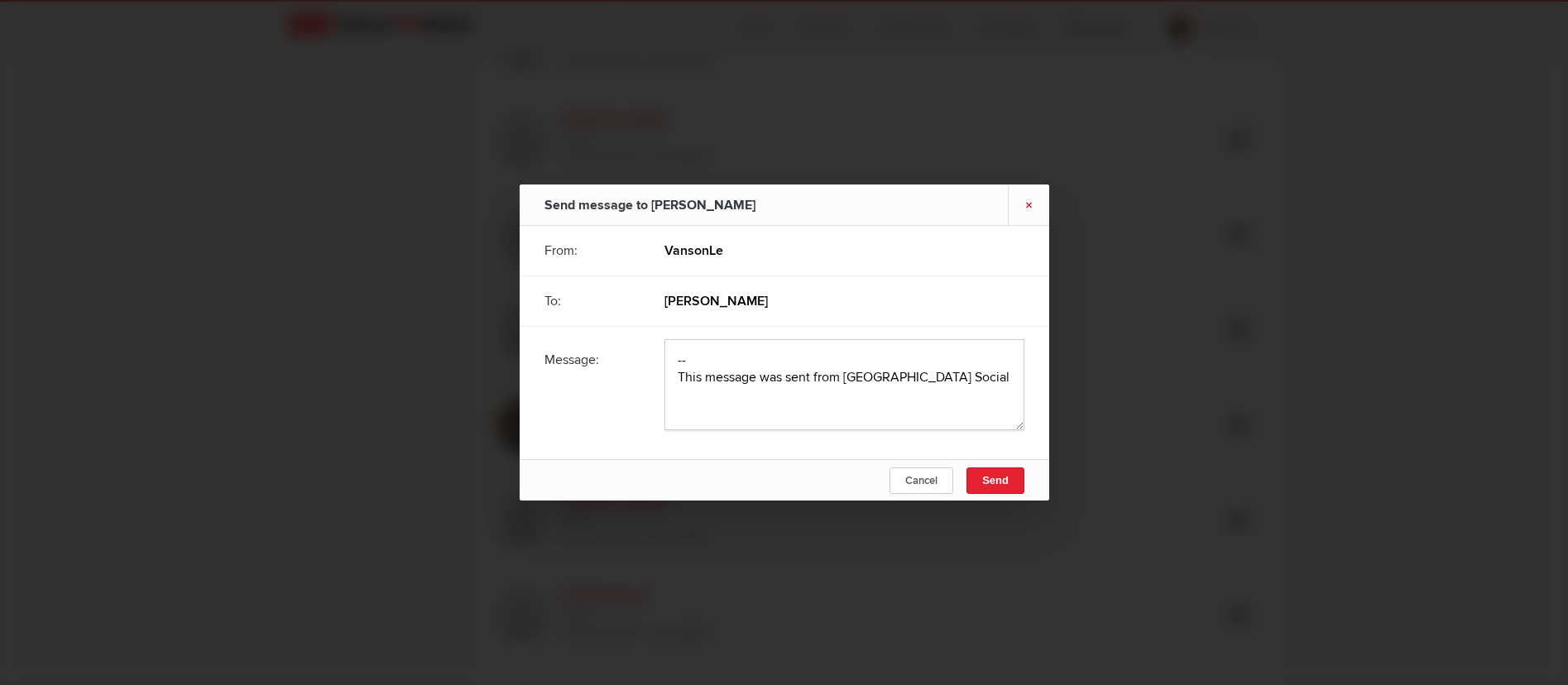
click at [1027, 204] on link "×" at bounding box center [1028, 204] width 41 height 40
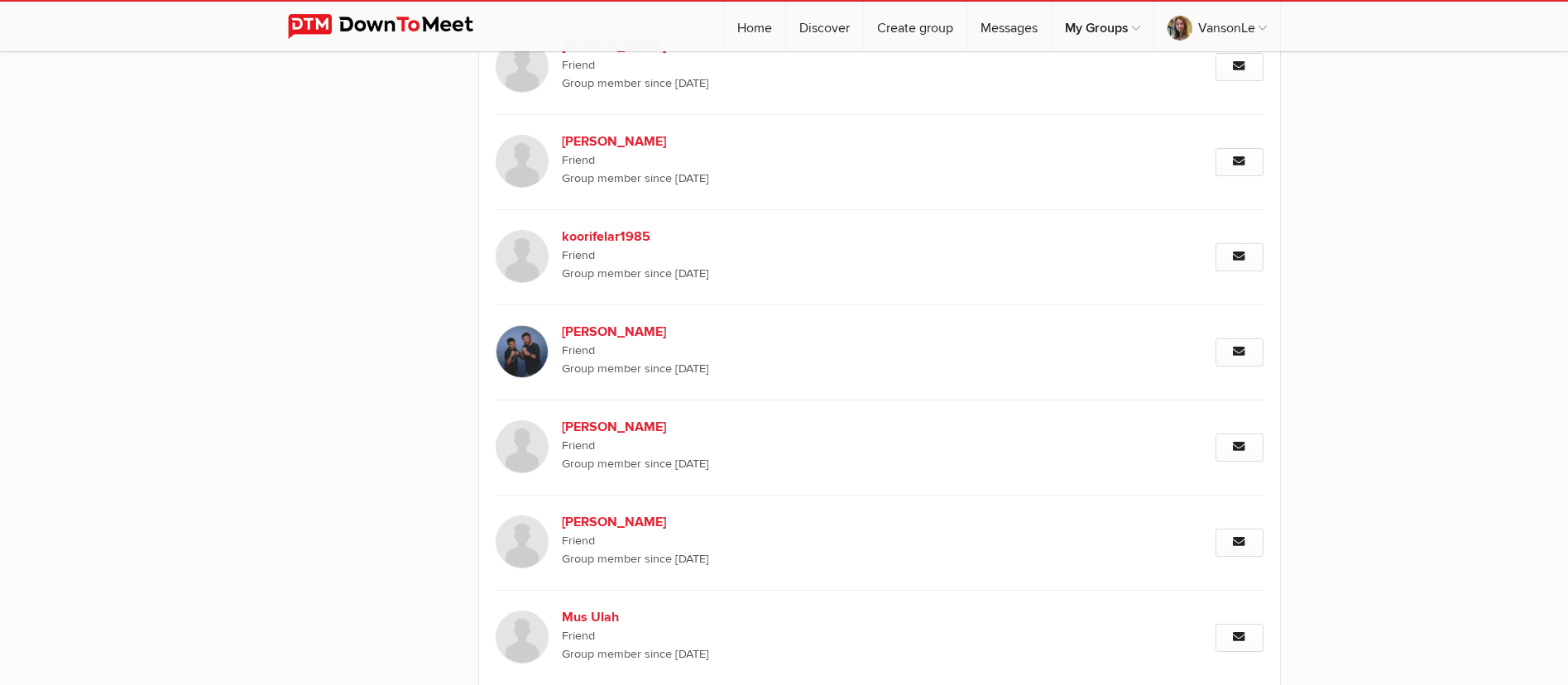
scroll to position [5777, 0]
click at [1229, 351] on link "Message" at bounding box center [1240, 351] width 48 height 28
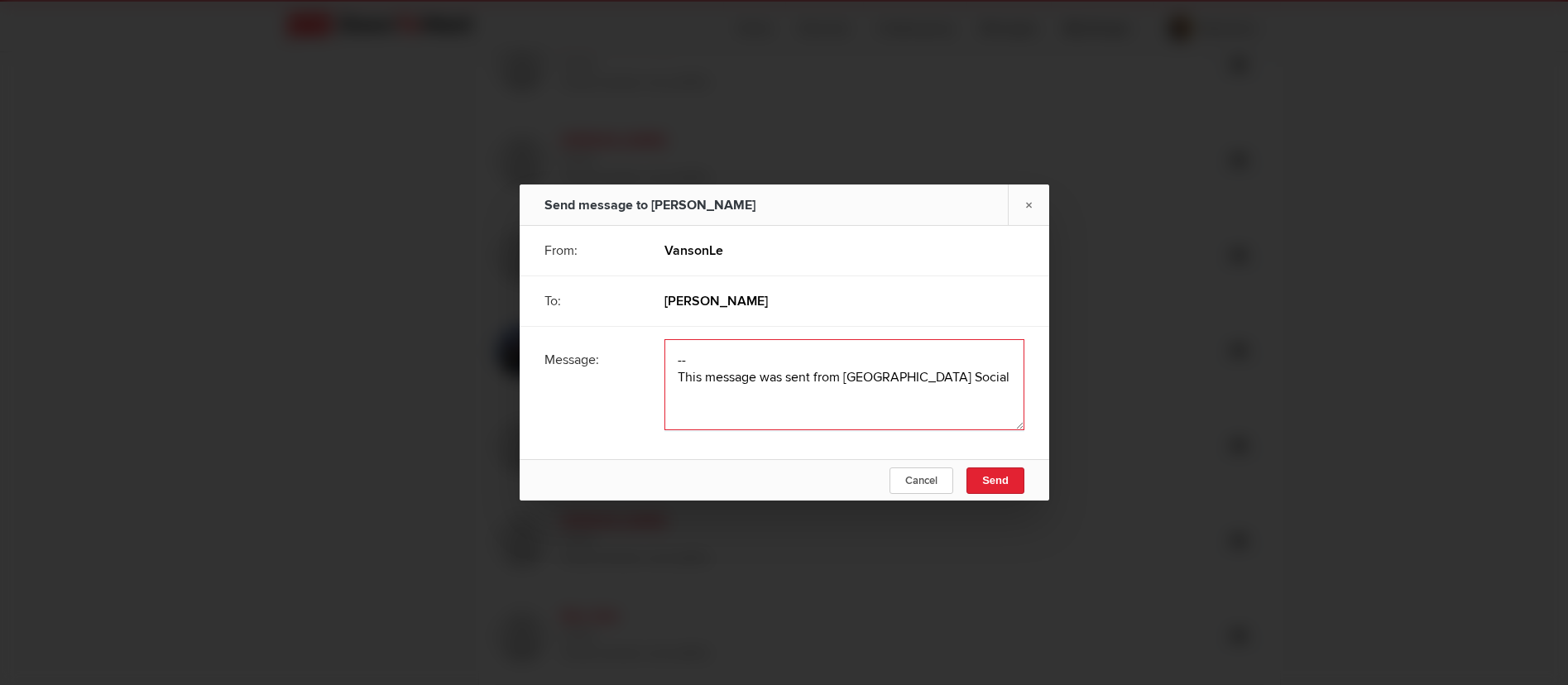
click at [699, 371] on textarea at bounding box center [844, 384] width 360 height 91
paste textarea "Hey! how are you? We’re currently offering both part-time and full-time job opp…"
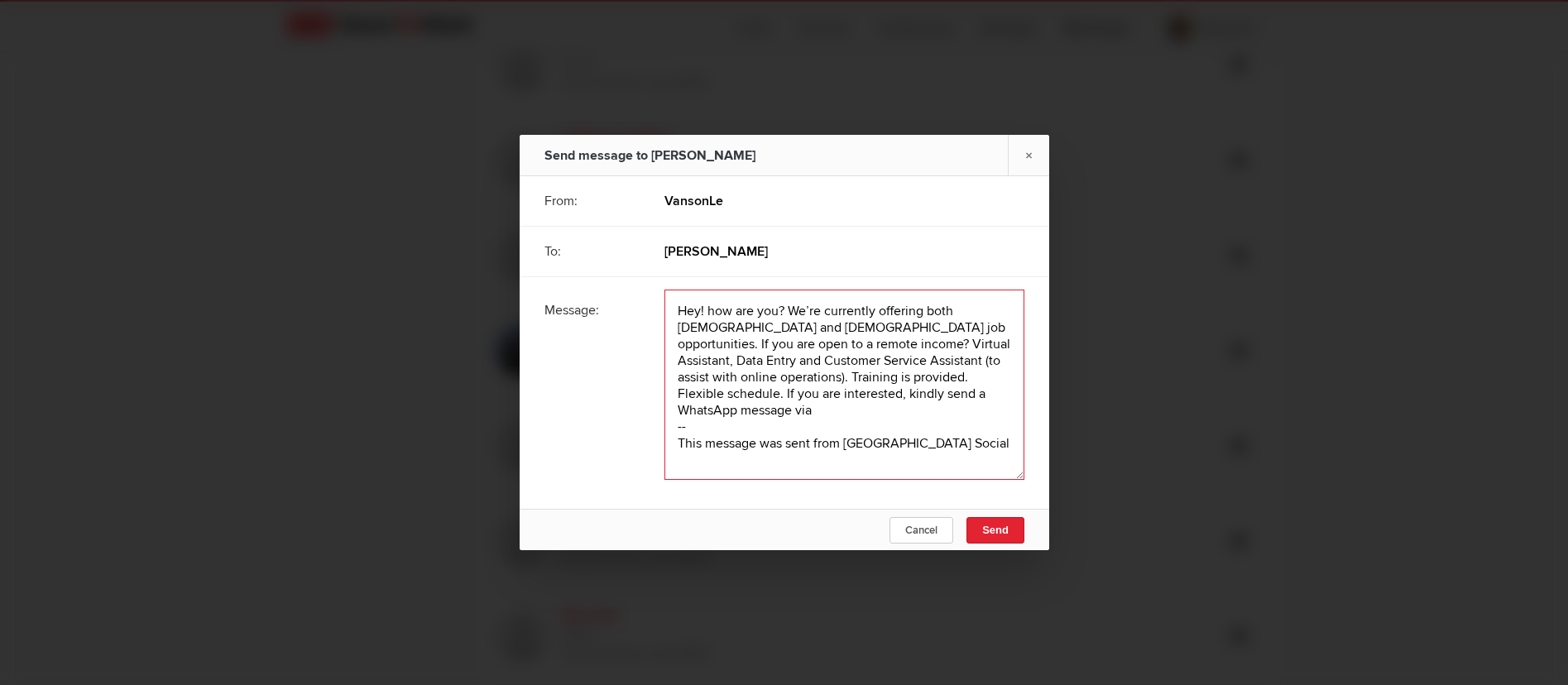
scroll to position [2, 0]
paste textarea "https://wa.link/mc1xm6"
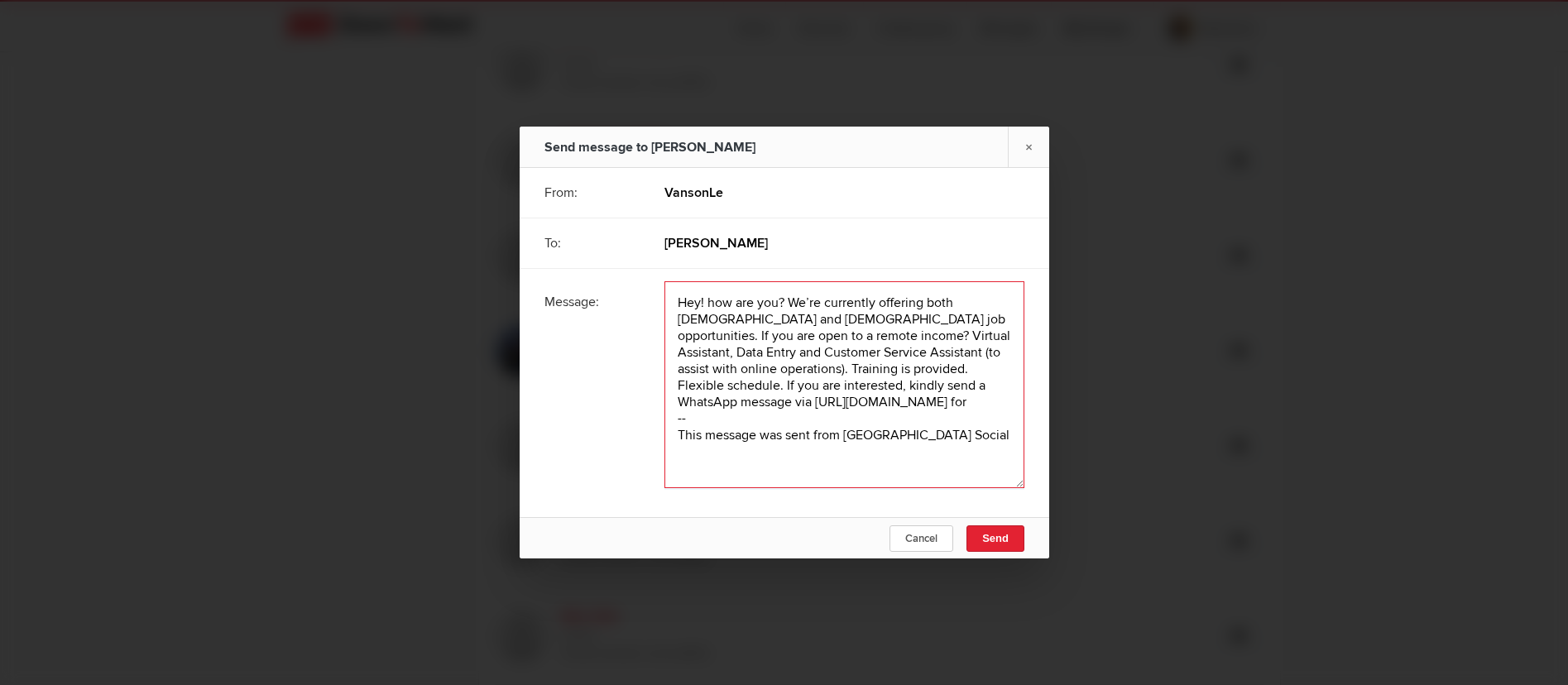
scroll to position [0, 0]
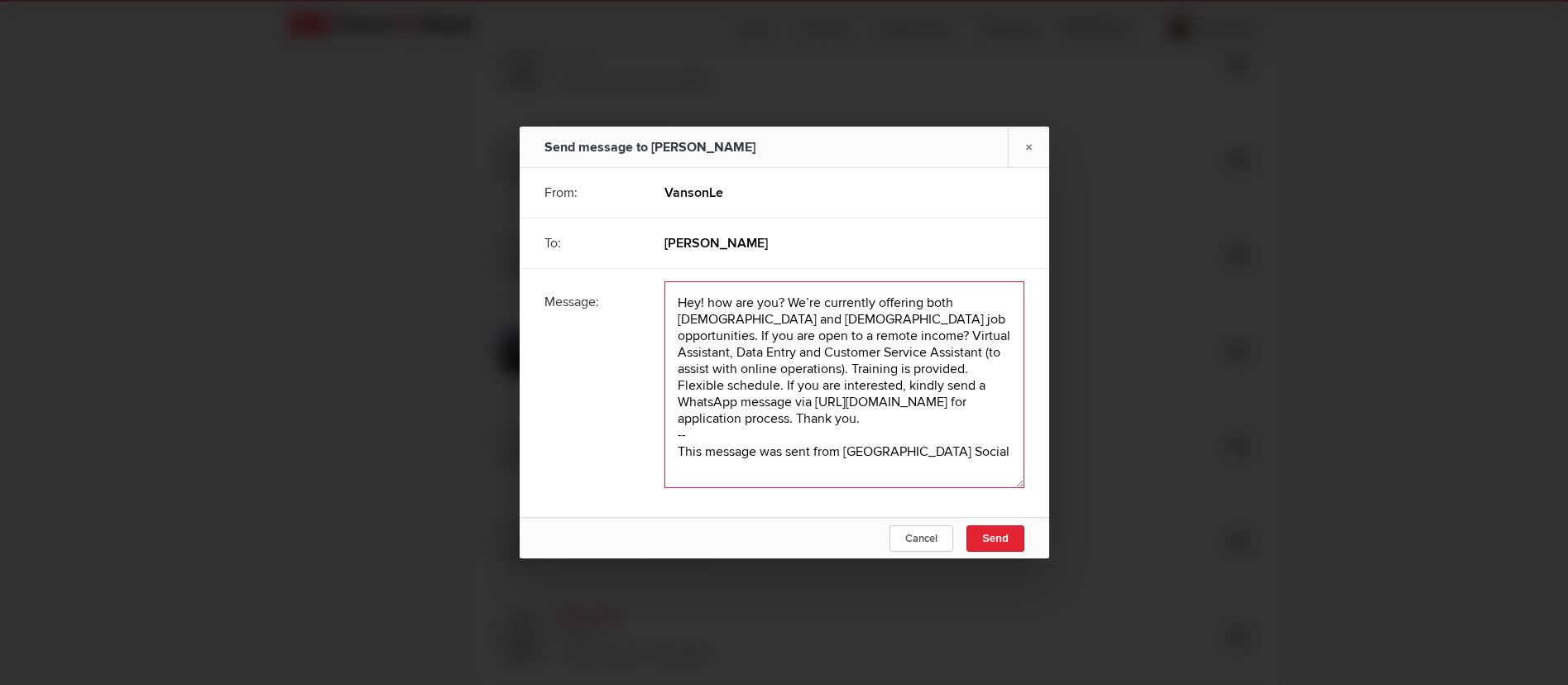
drag, startPoint x: 671, startPoint y: 318, endPoint x: 801, endPoint y: 435, distance: 174.9
click at [801, 435] on textarea at bounding box center [844, 385] width 360 height 207
click at [762, 441] on textarea at bounding box center [844, 385] width 360 height 207
type textarea "Hey! how are you? We’re currently offering both part-time and full-time job opp…"
click at [998, 538] on span "Send" at bounding box center [995, 538] width 27 height 13
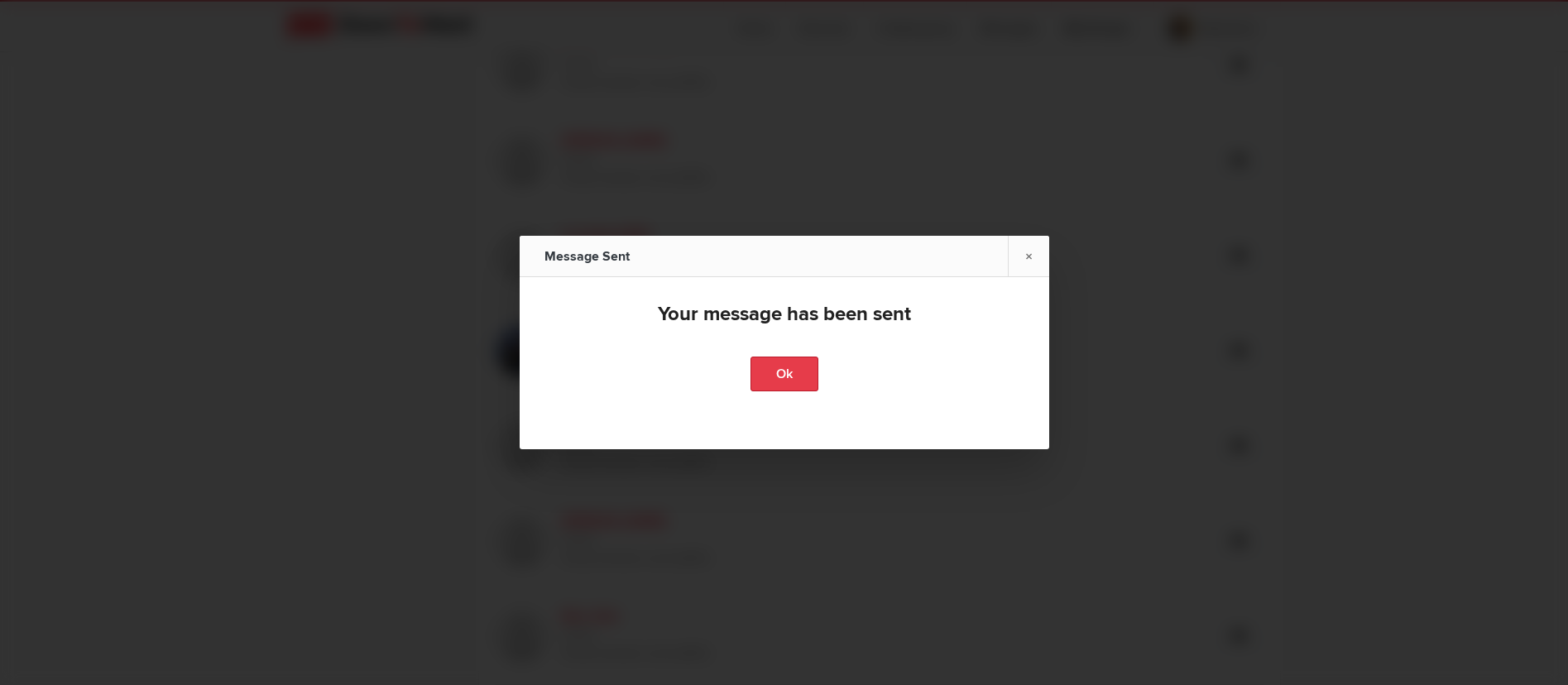
click at [788, 375] on link "Ok" at bounding box center [784, 374] width 68 height 35
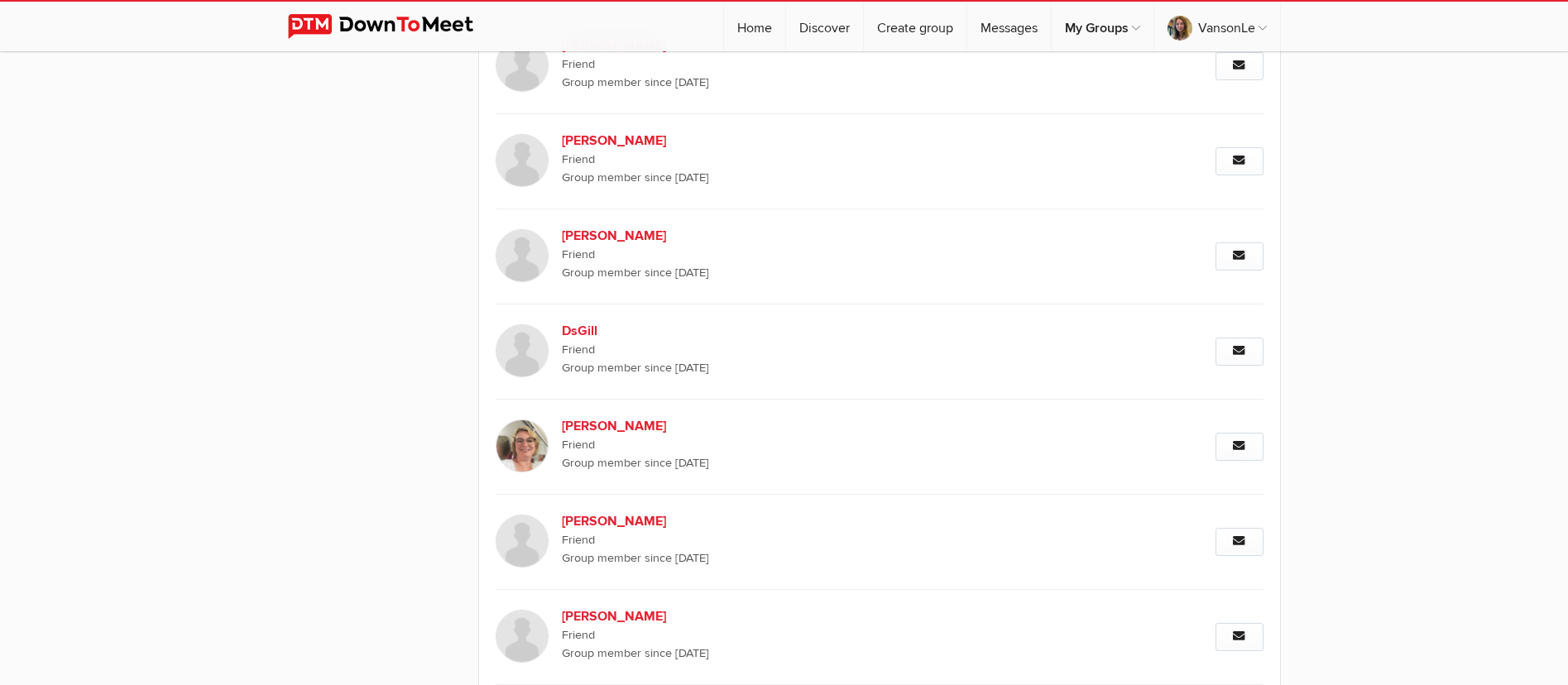
scroll to position [6769, 0]
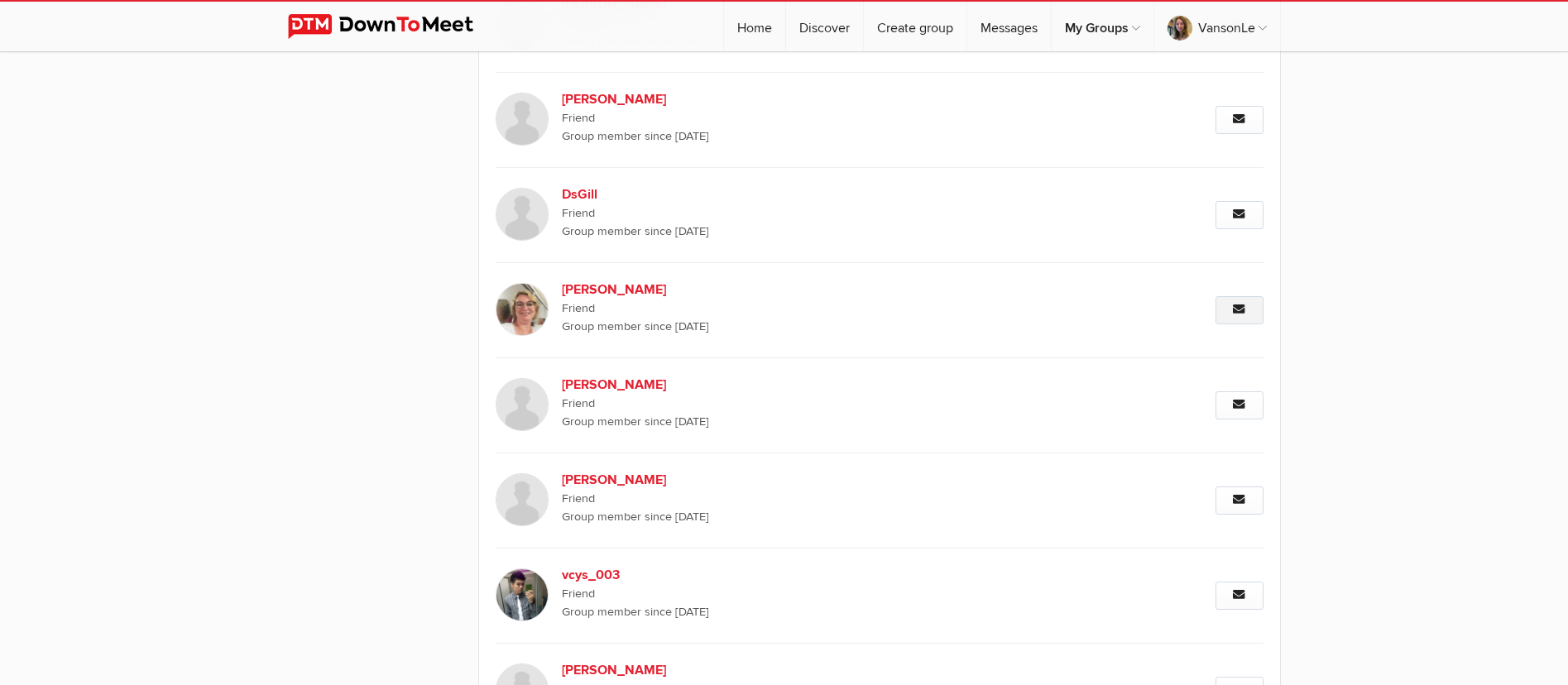
click at [1245, 309] on icon at bounding box center [1240, 309] width 13 height 12
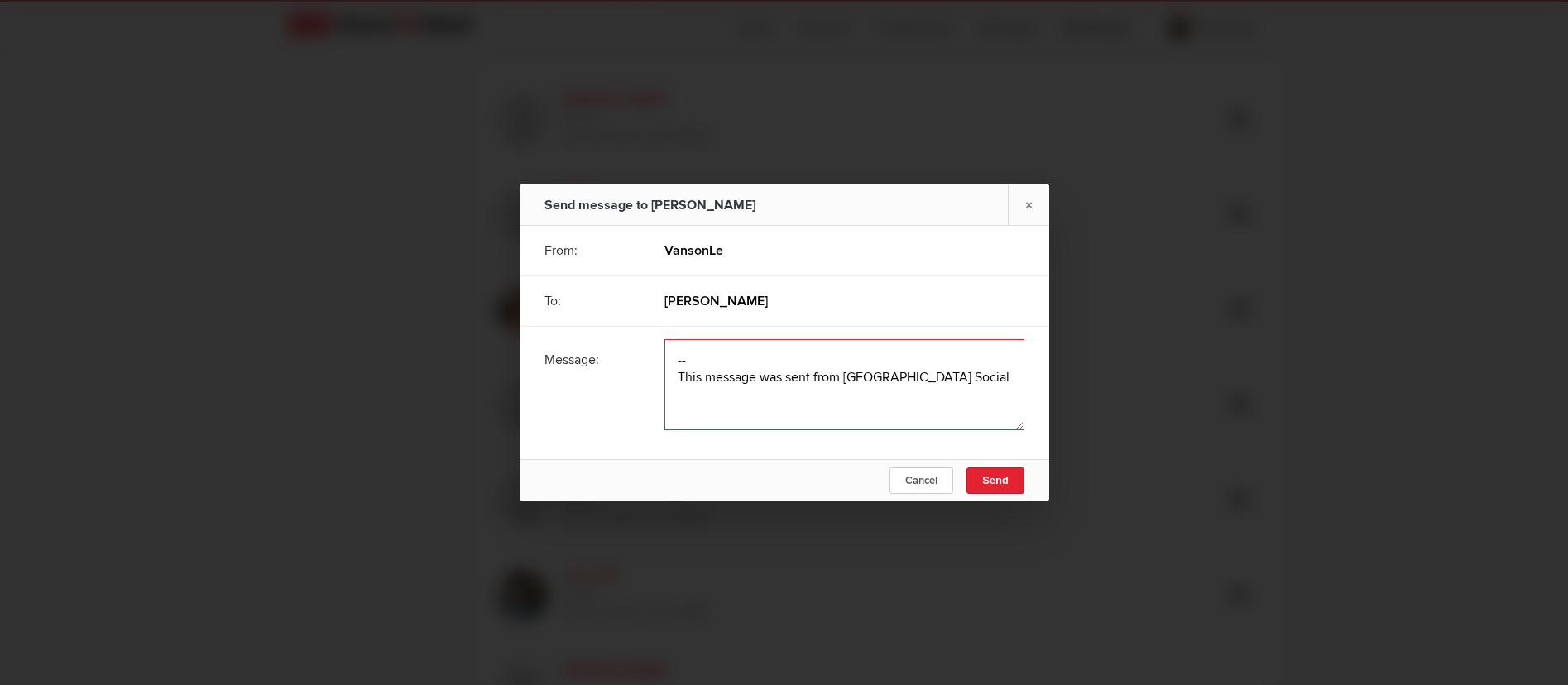
click at [720, 380] on textarea at bounding box center [844, 384] width 360 height 91
paste textarea "Hey! how are you? We’re currently offering both part-time and full-time job opp…"
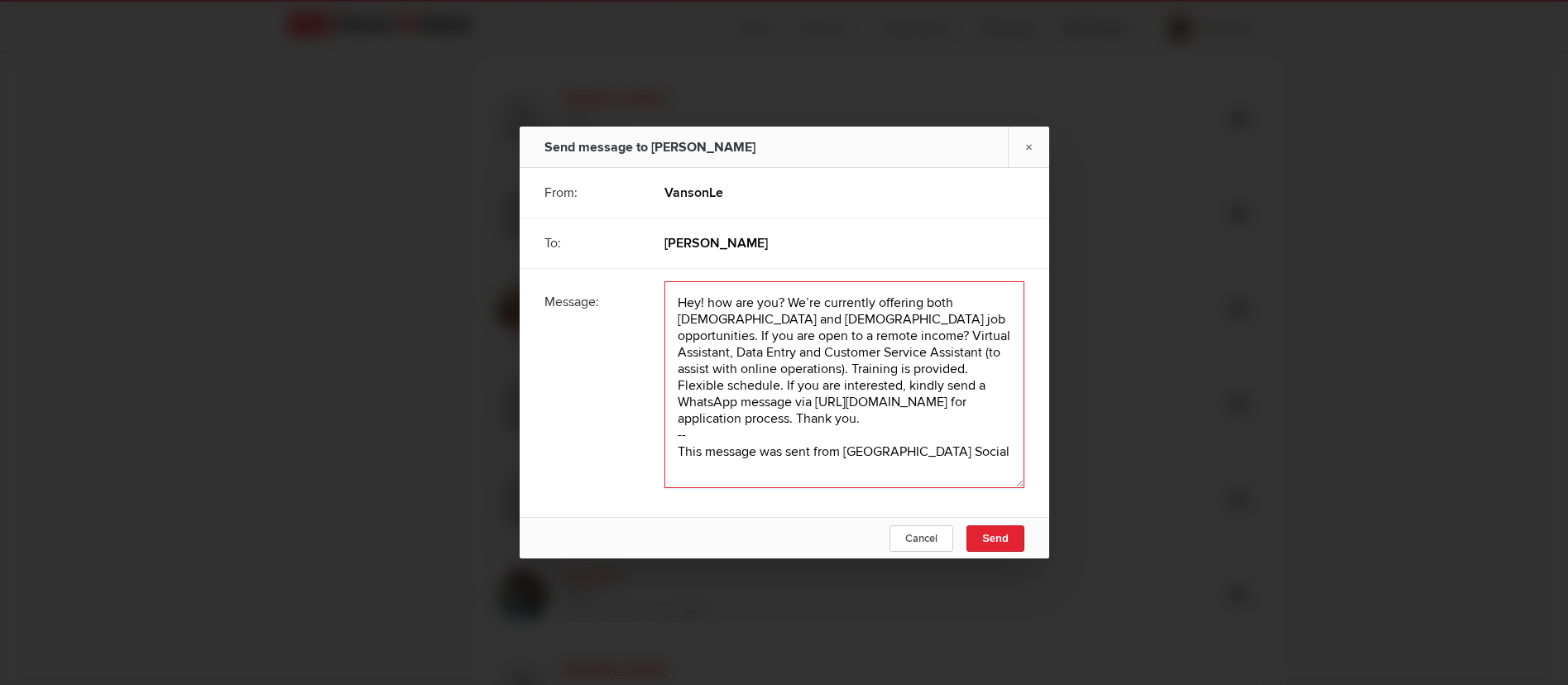
scroll to position [2, 0]
type textarea "Hey! how are you? We’re currently offering both part-time and full-time job opp…"
click at [992, 538] on span "Send" at bounding box center [995, 538] width 27 height 13
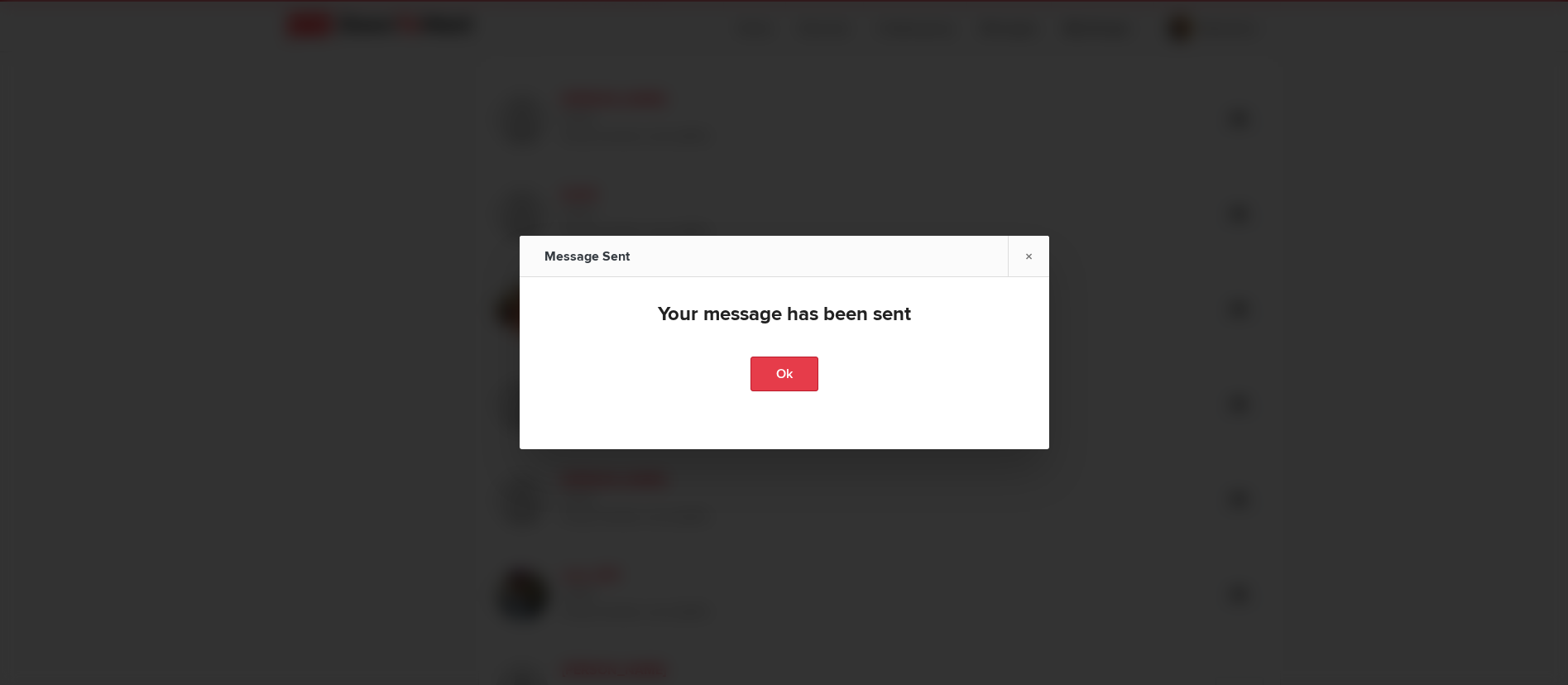
click at [780, 379] on link "Ok" at bounding box center [784, 374] width 68 height 35
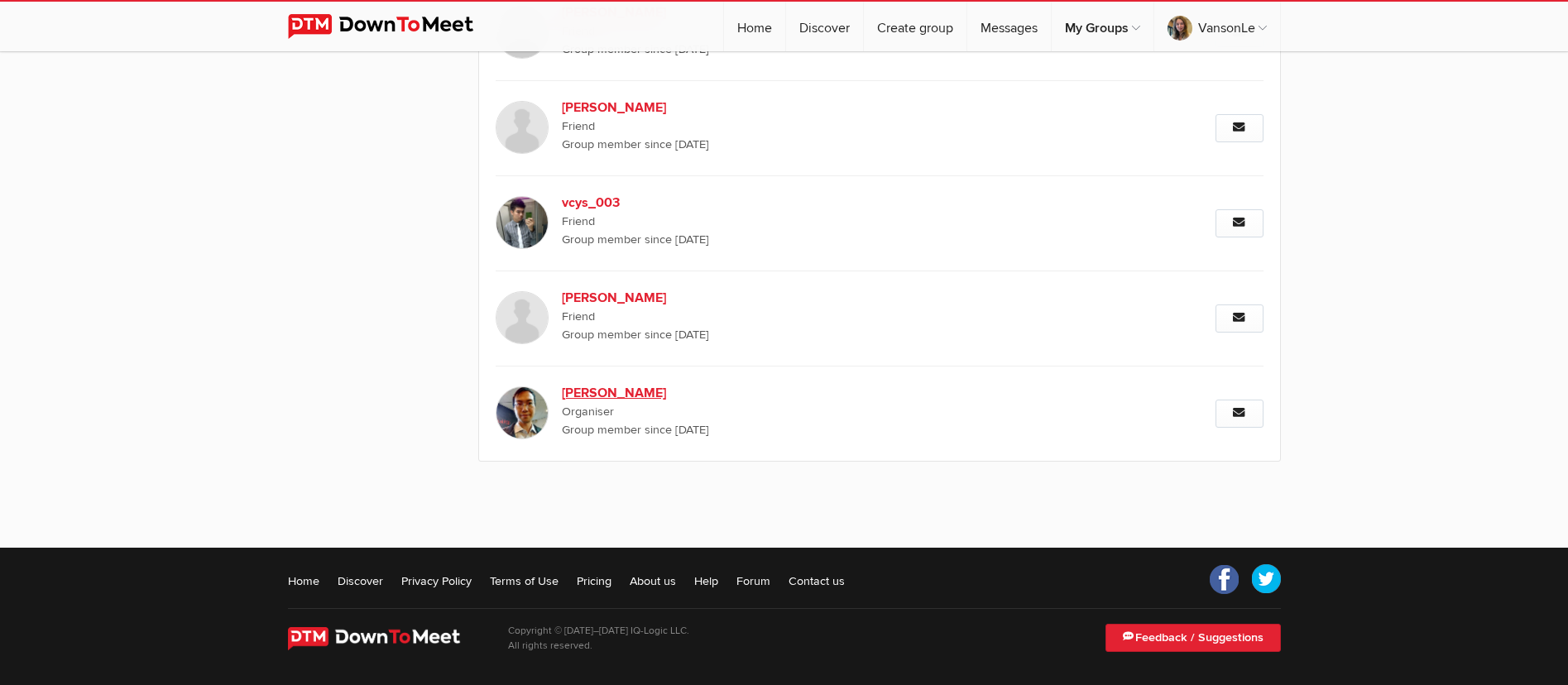
scroll to position [7018, 0]
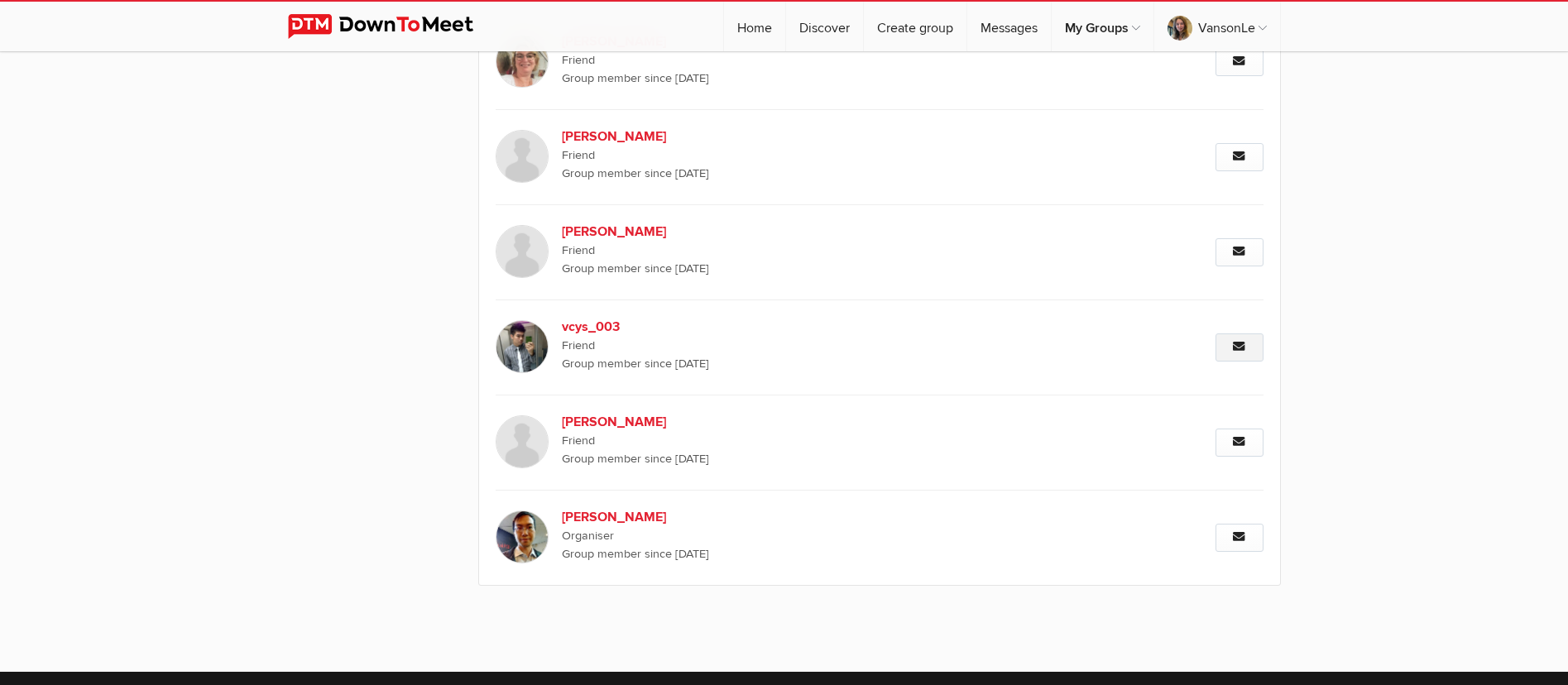
click at [1247, 346] on link "Message" at bounding box center [1240, 347] width 48 height 28
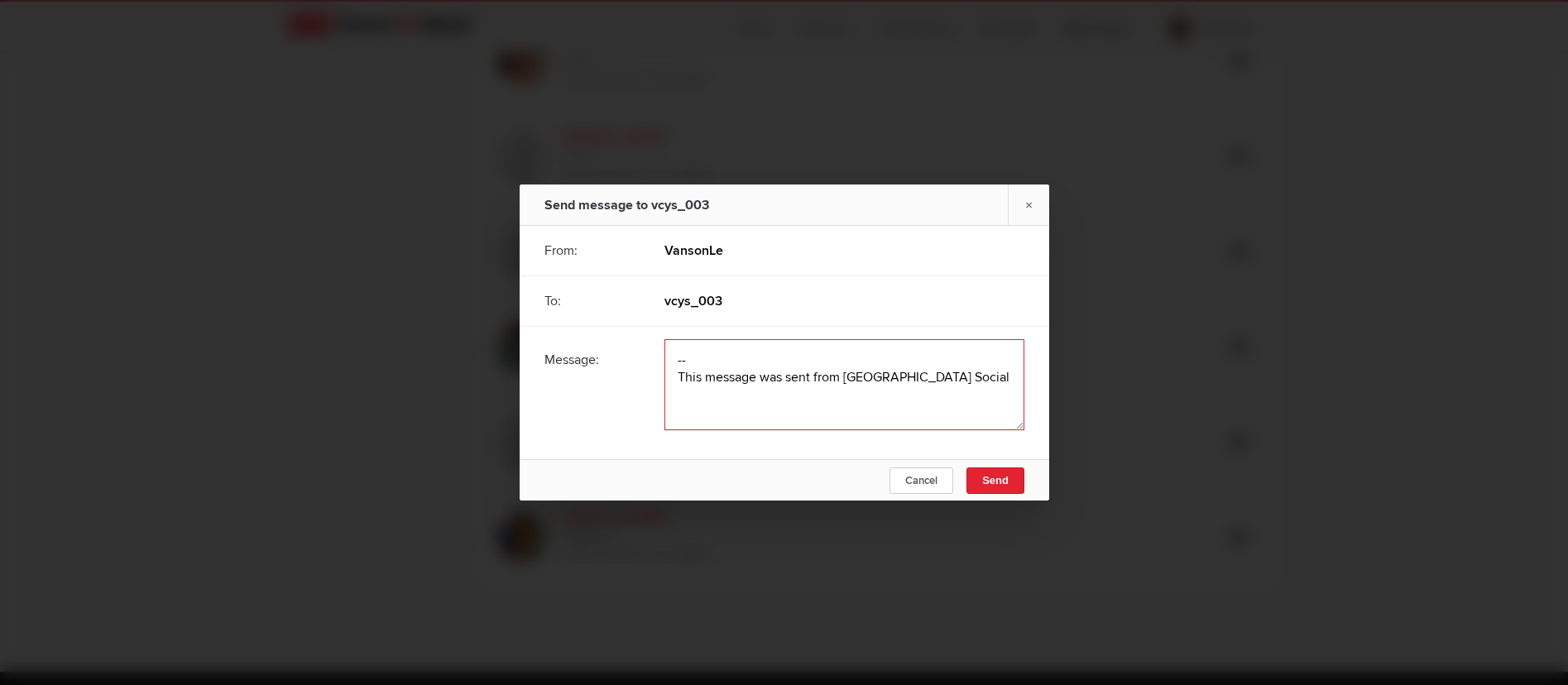
click at [714, 357] on textarea at bounding box center [844, 384] width 360 height 91
paste textarea "Hey! how are you? We’re currently offering both part-time and full-time job opp…"
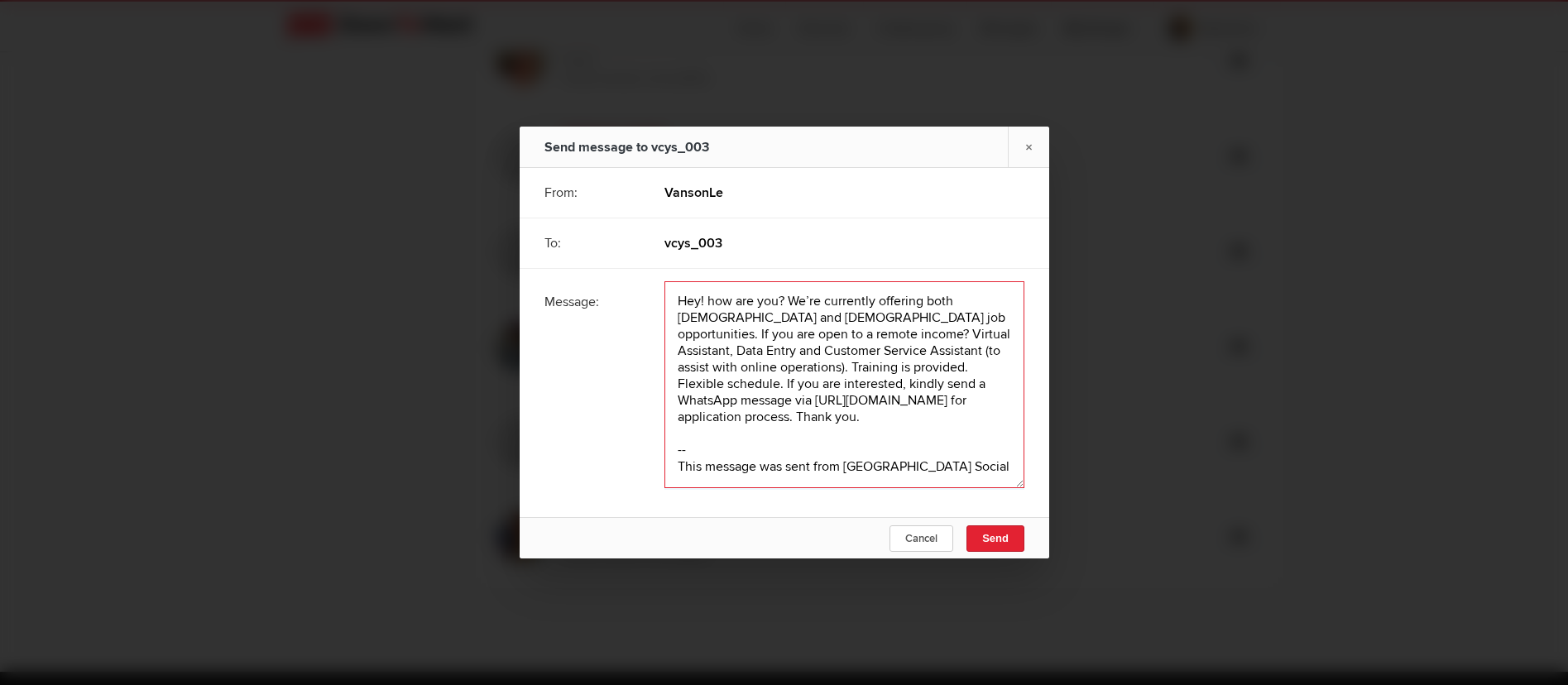
scroll to position [2, 0]
type textarea "Hey! how are you? We’re currently offering both part-time and full-time job opp…"
click at [998, 540] on span "Send" at bounding box center [995, 538] width 27 height 13
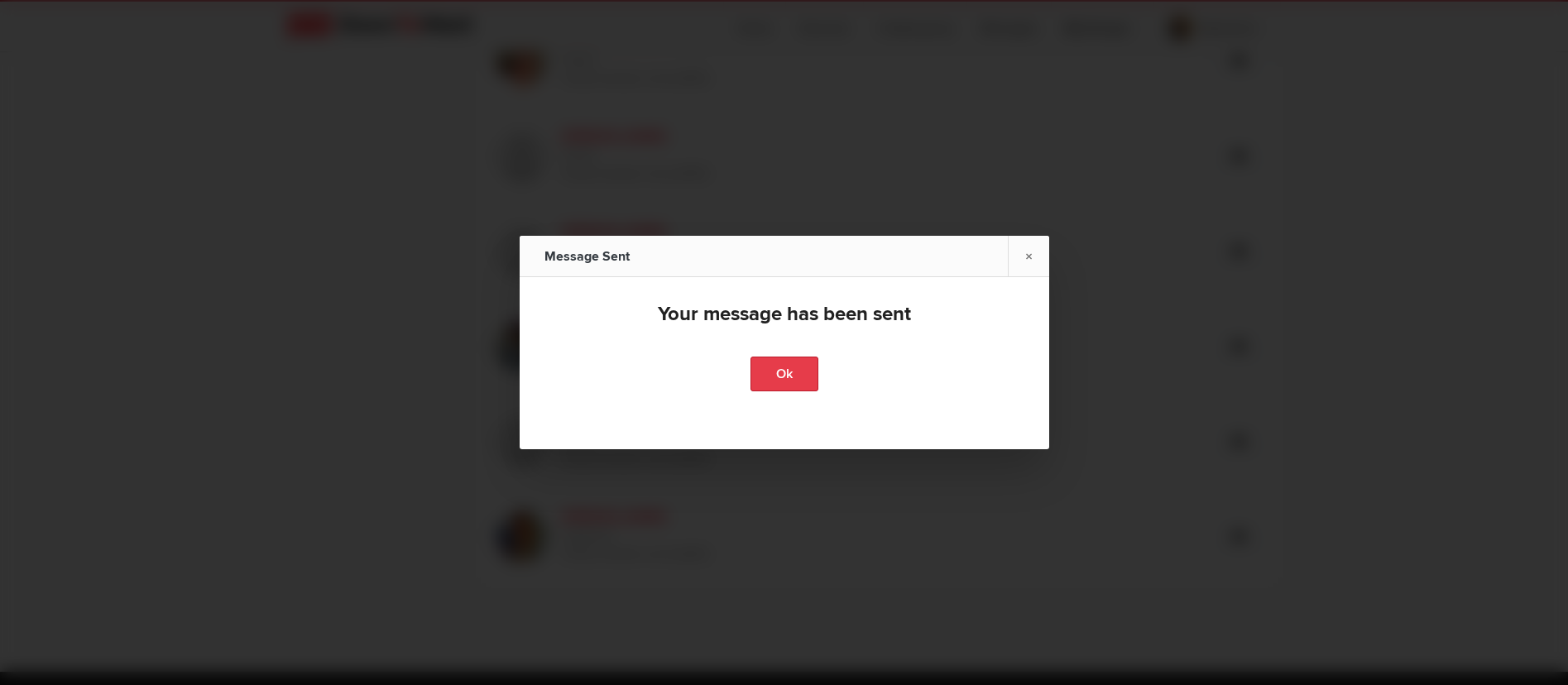
click at [784, 365] on link "Ok" at bounding box center [784, 374] width 68 height 35
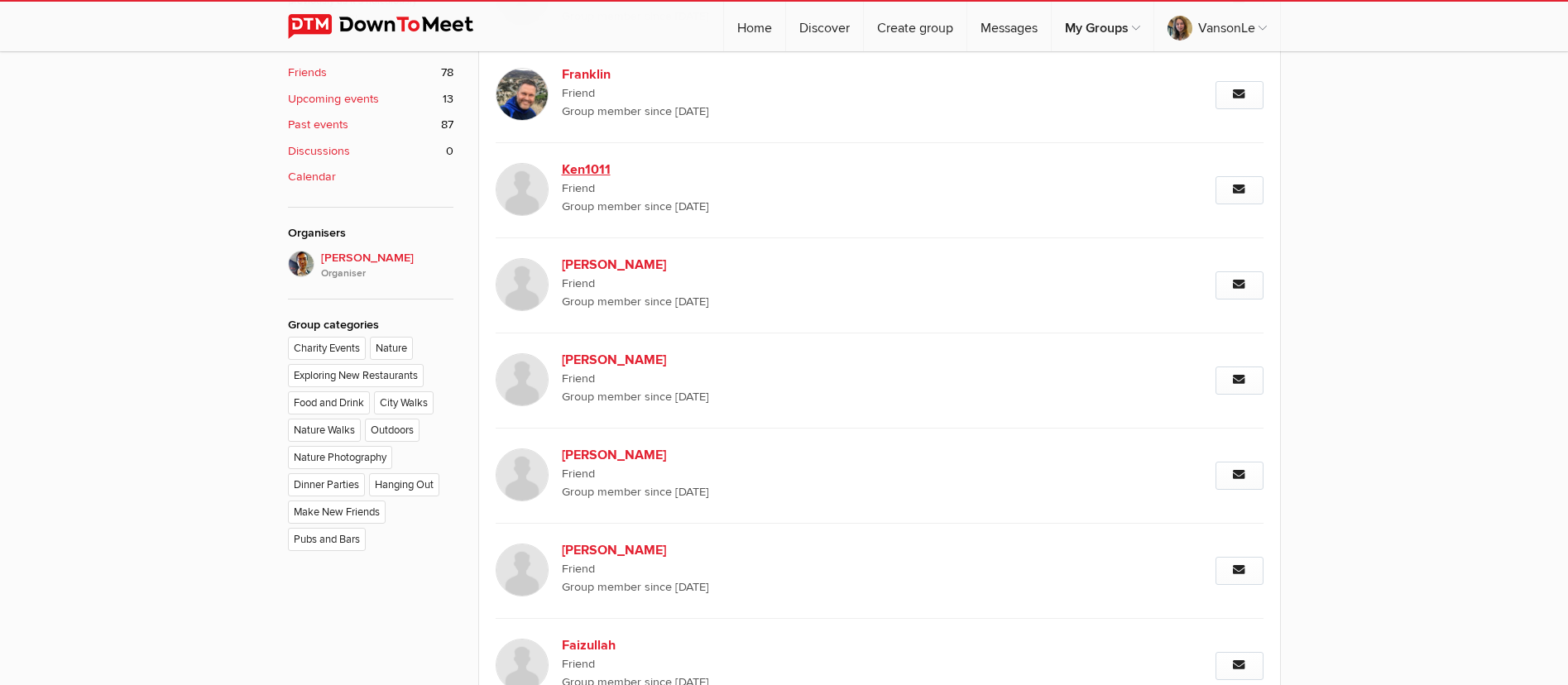
scroll to position [993, 0]
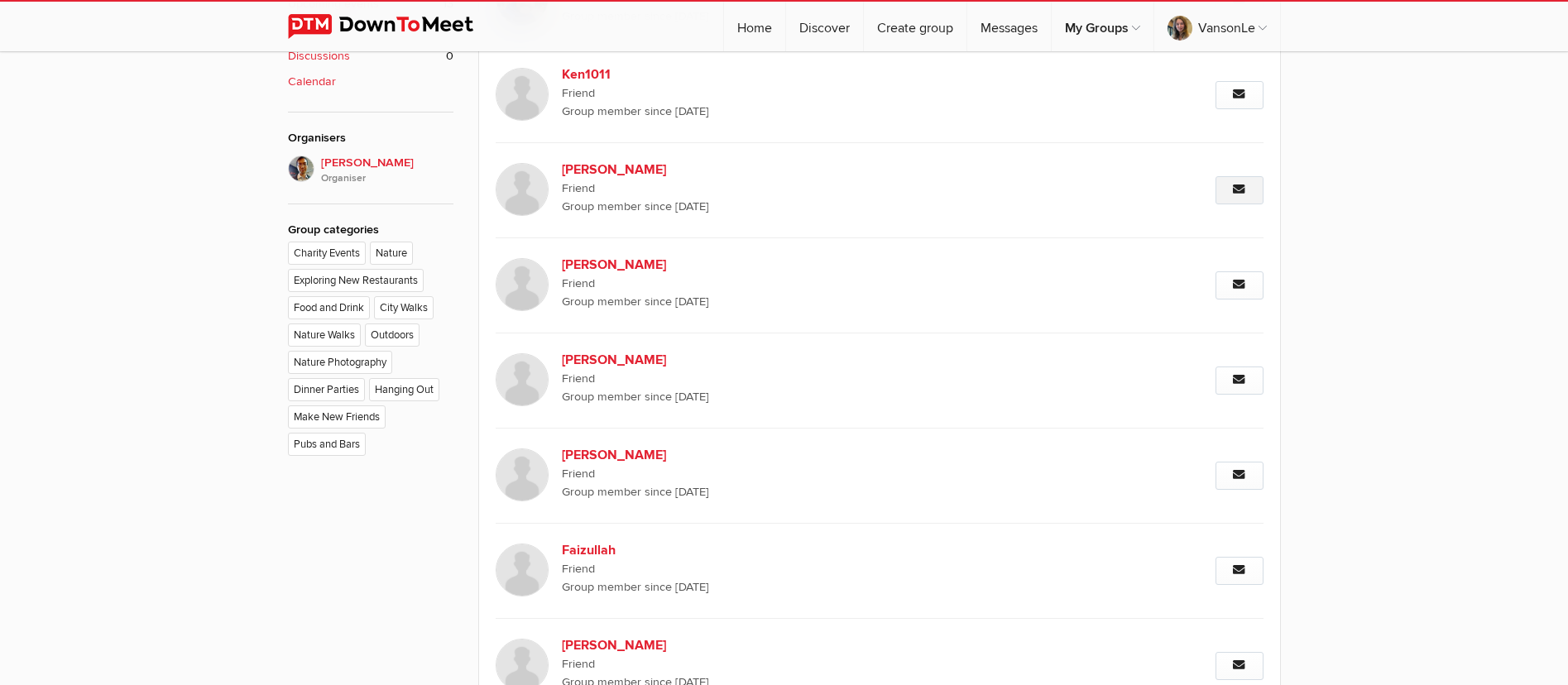
click at [1234, 188] on icon at bounding box center [1240, 189] width 13 height 12
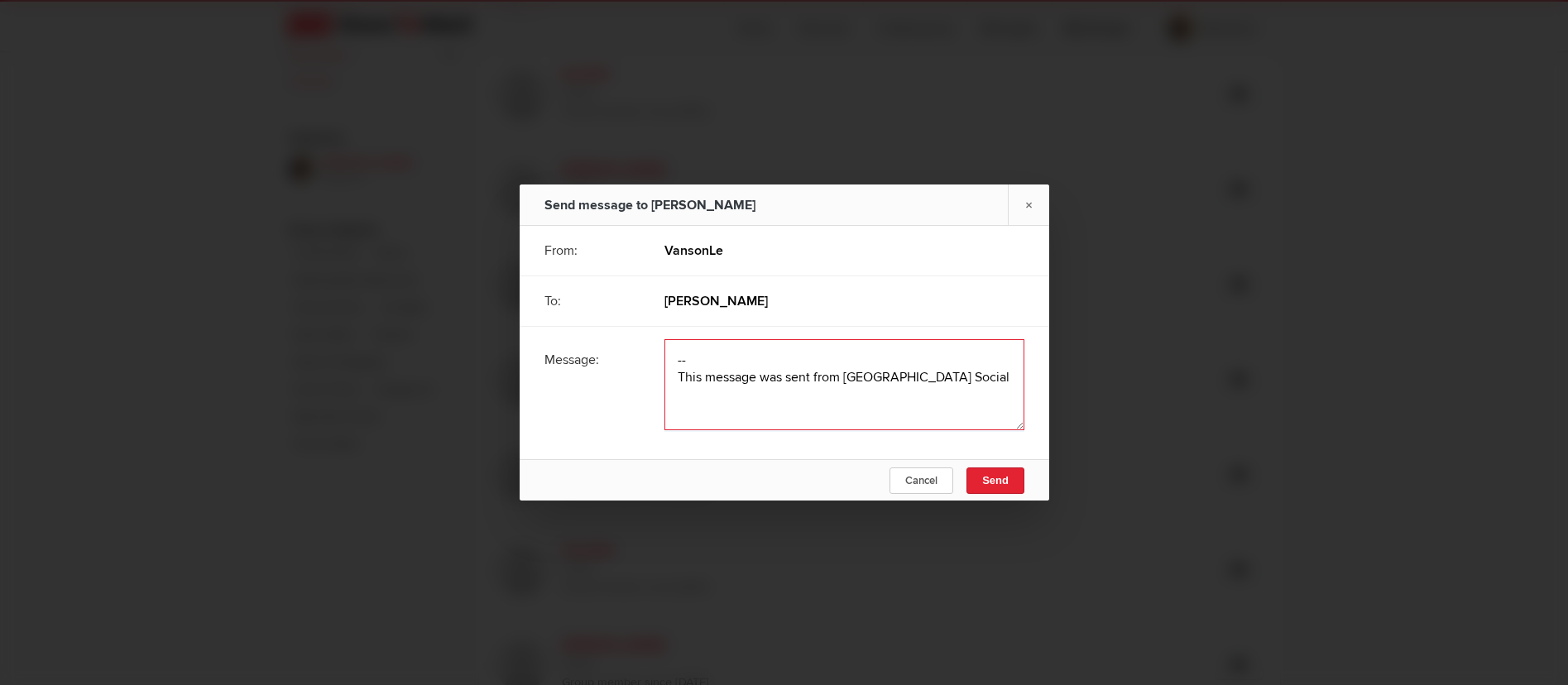
click at [740, 373] on textarea at bounding box center [844, 384] width 360 height 91
paste textarea "Hey! how are you? We’re currently offering both part-time and full-time job opp…"
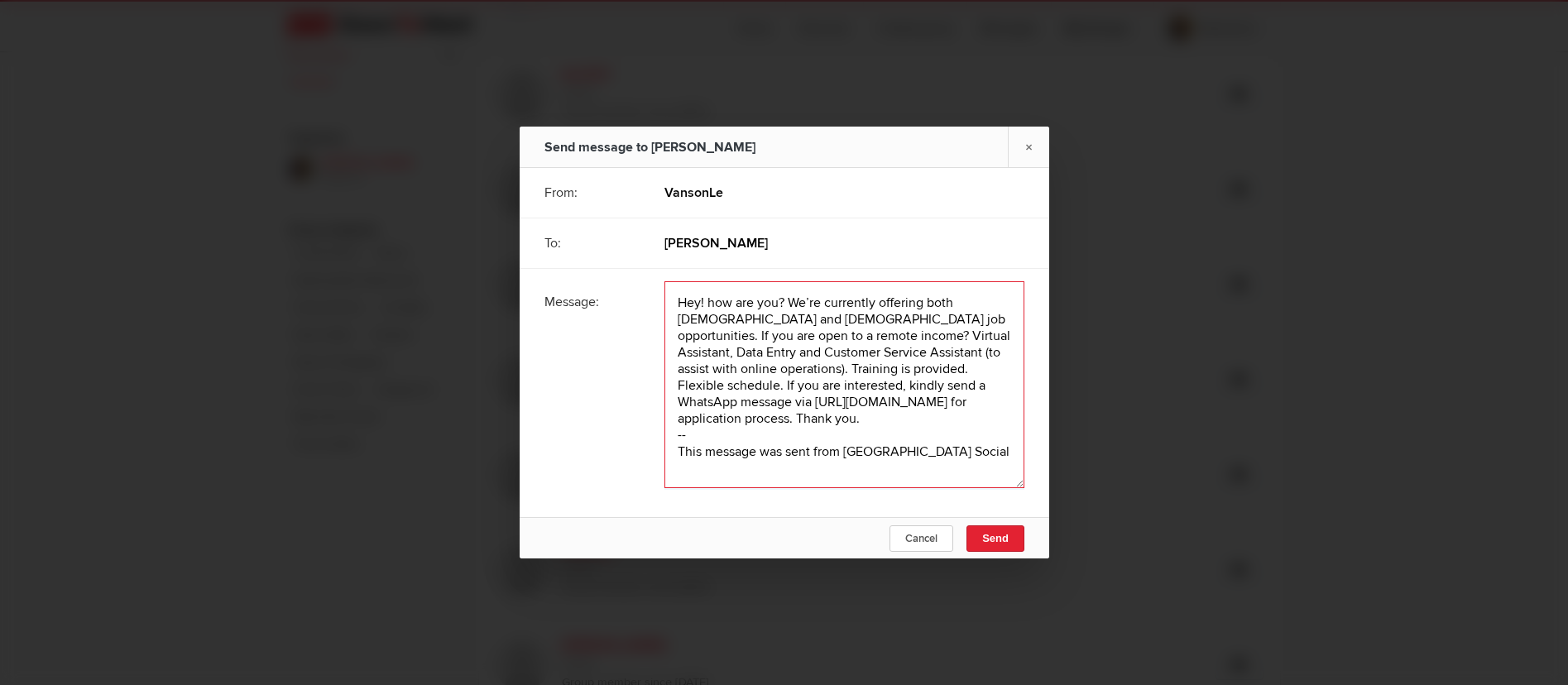
scroll to position [2, 0]
type textarea "Hey! how are you? We’re currently offering both part-time and full-time job opp…"
click at [1020, 540] on button "Send" at bounding box center [995, 538] width 58 height 27
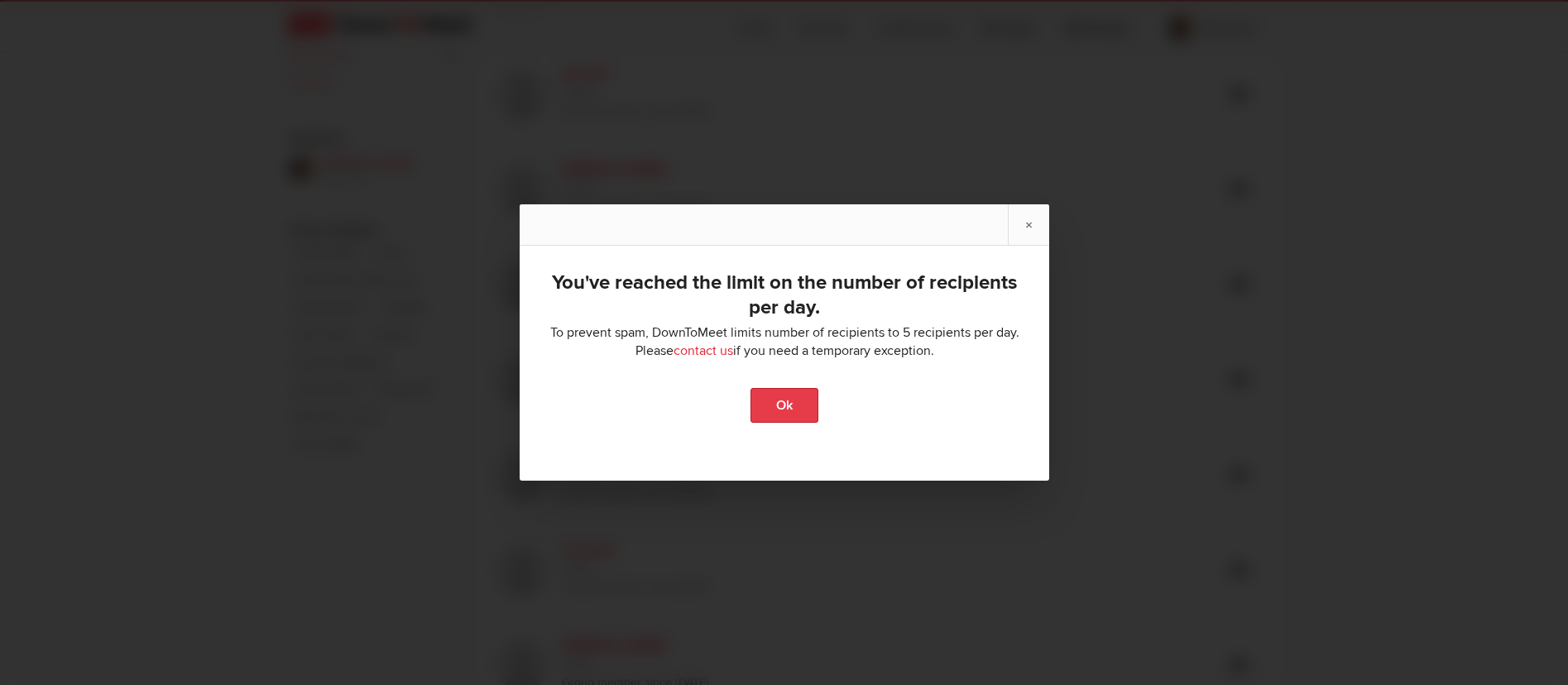
click at [783, 400] on link "Ok" at bounding box center [784, 406] width 68 height 35
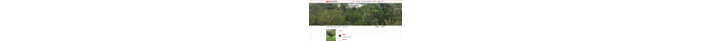
scroll to position [0, 0]
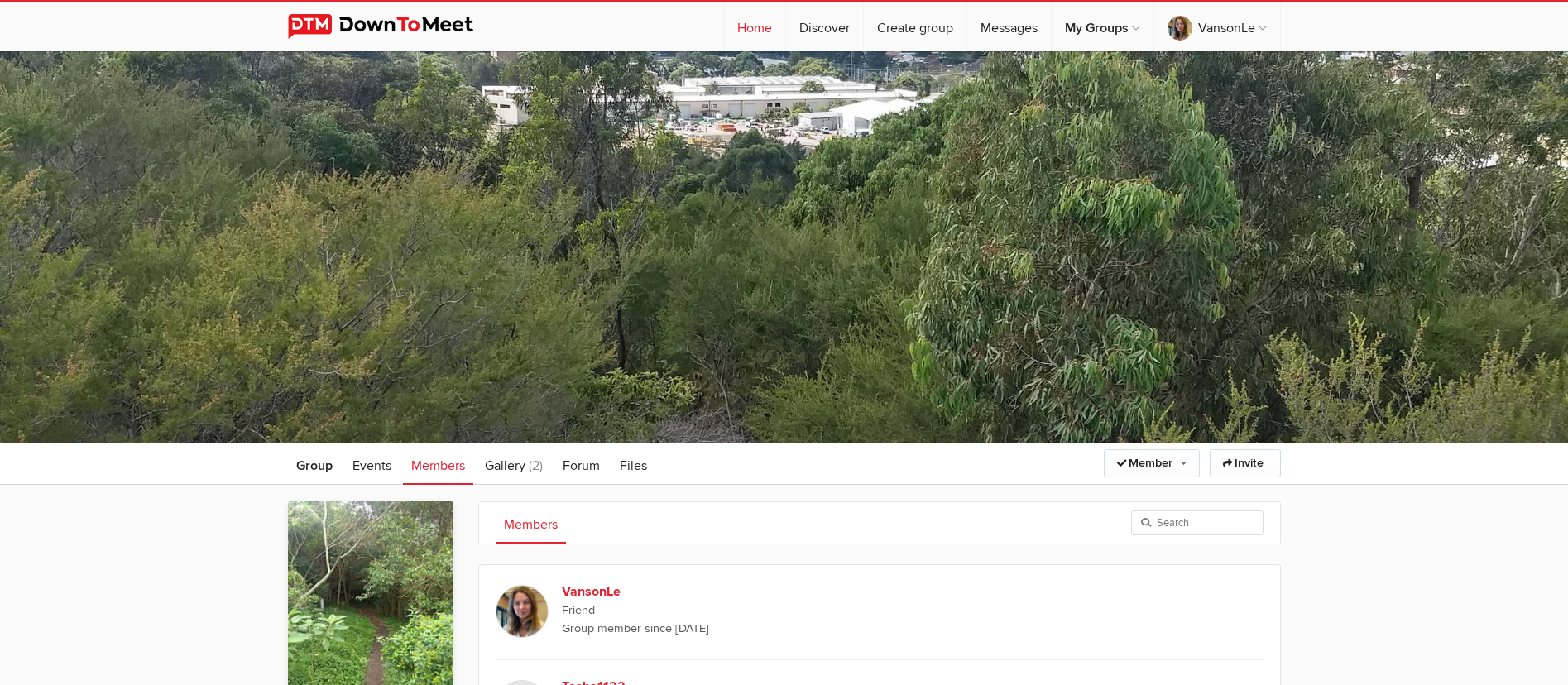
click at [759, 22] on link "Home" at bounding box center [754, 27] width 61 height 49
